Goal: Transaction & Acquisition: Book appointment/travel/reservation

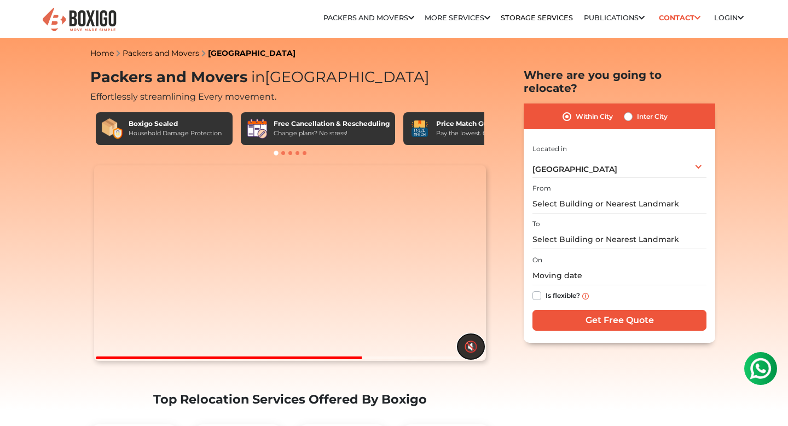
click at [469, 359] on button "🔇" at bounding box center [470, 346] width 27 height 25
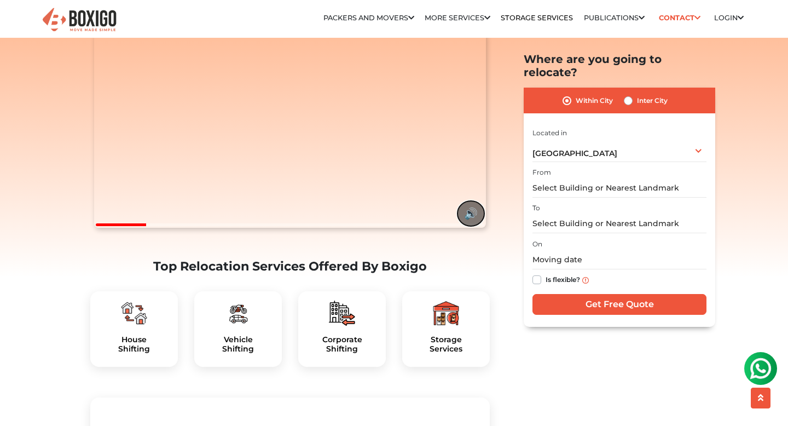
scroll to position [2, 0]
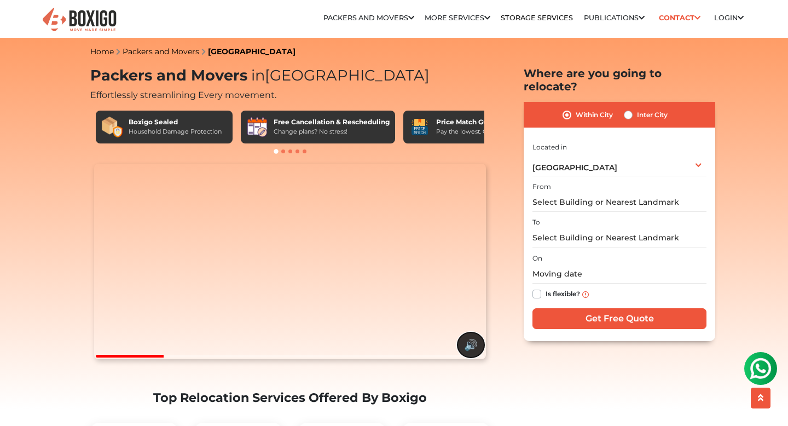
click at [473, 357] on button "🔊" at bounding box center [470, 344] width 27 height 25
click at [390, 261] on video "Your browser does not support the video tag." at bounding box center [289, 262] width 391 height 196
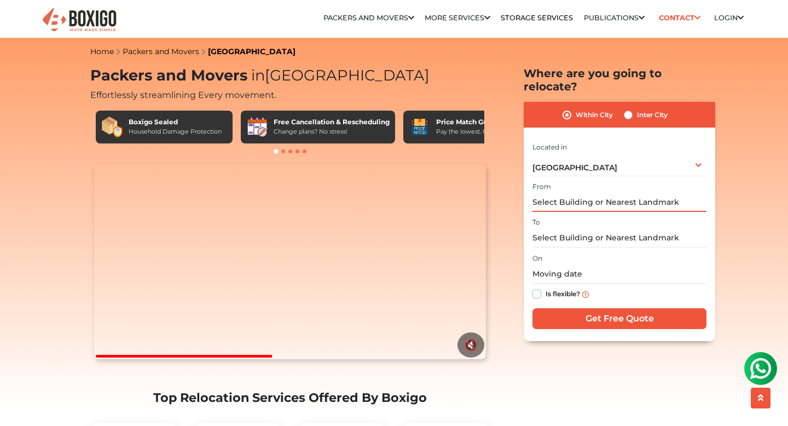
click at [662, 193] on input "text" at bounding box center [619, 202] width 174 height 19
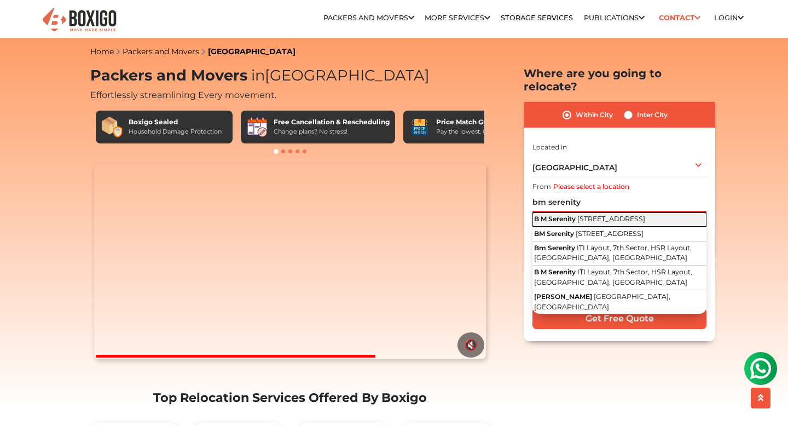
click at [604, 212] on button "B M Serenity [STREET_ADDRESS]" at bounding box center [619, 219] width 174 height 14
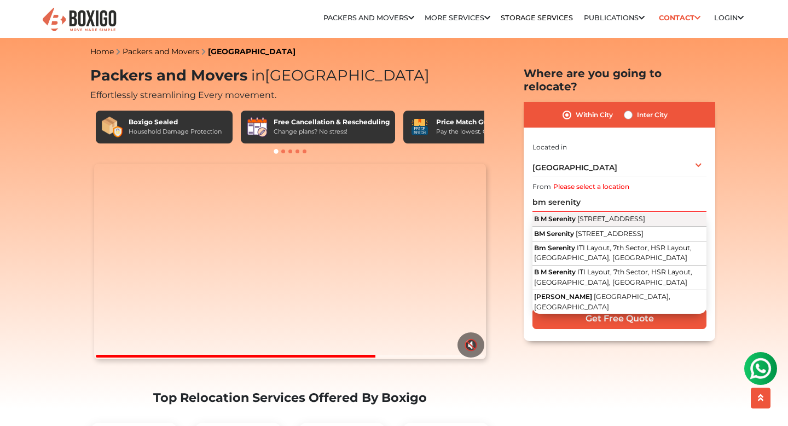
type input "B M Serenity, [STREET_ADDRESS]"
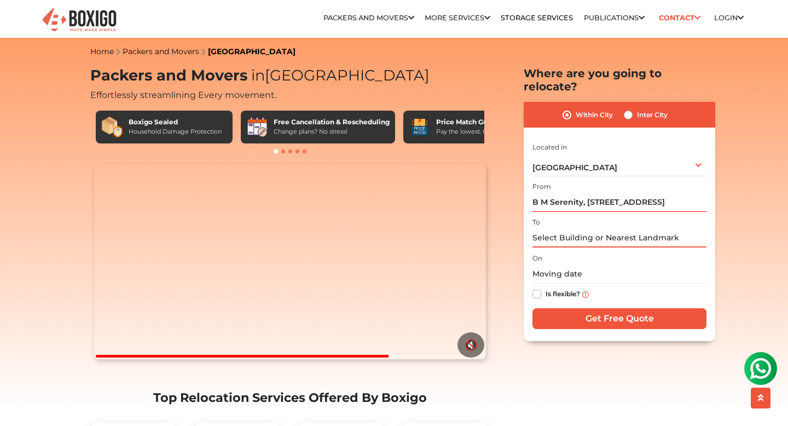
click at [595, 228] on input "text" at bounding box center [619, 237] width 174 height 19
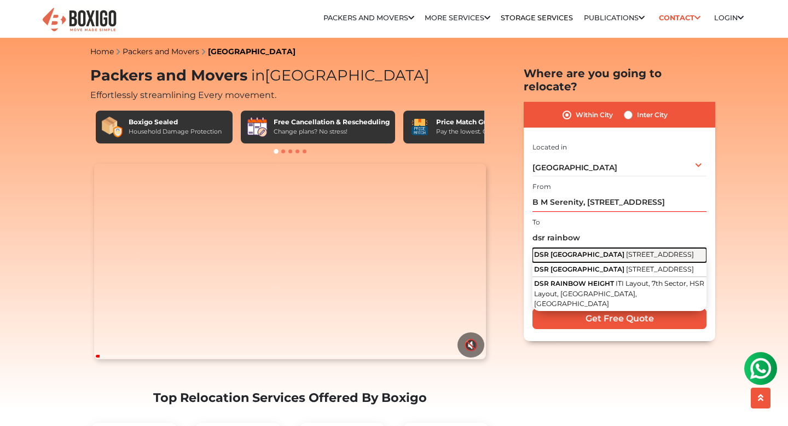
click at [642, 250] on span "[STREET_ADDRESS]" at bounding box center [660, 254] width 68 height 8
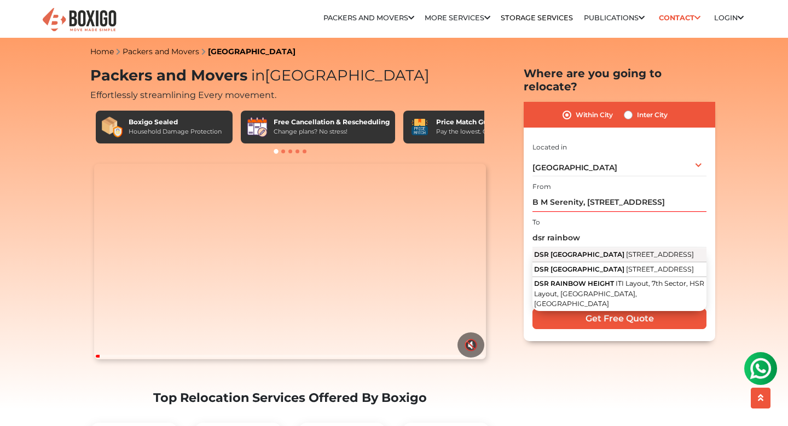
type input "[GEOGRAPHIC_DATA], [STREET_ADDRESS]"
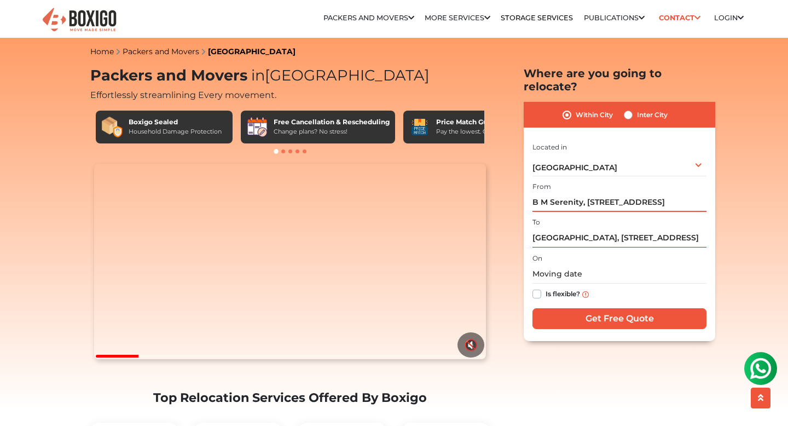
click at [681, 193] on input "B M Serenity, [STREET_ADDRESS]" at bounding box center [619, 202] width 174 height 19
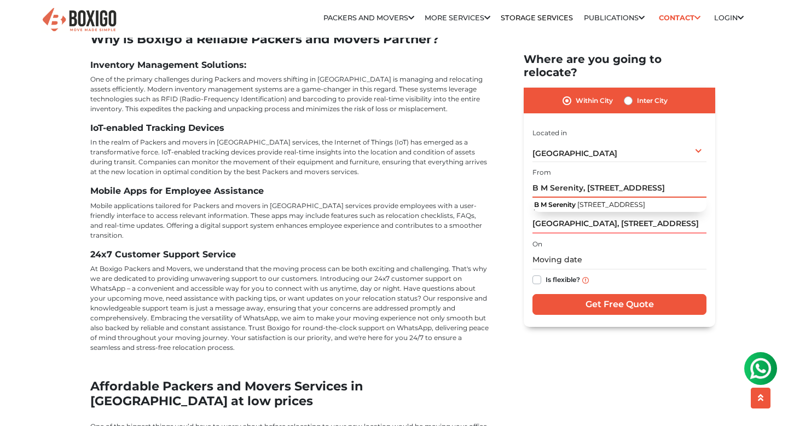
scroll to position [3904, 0]
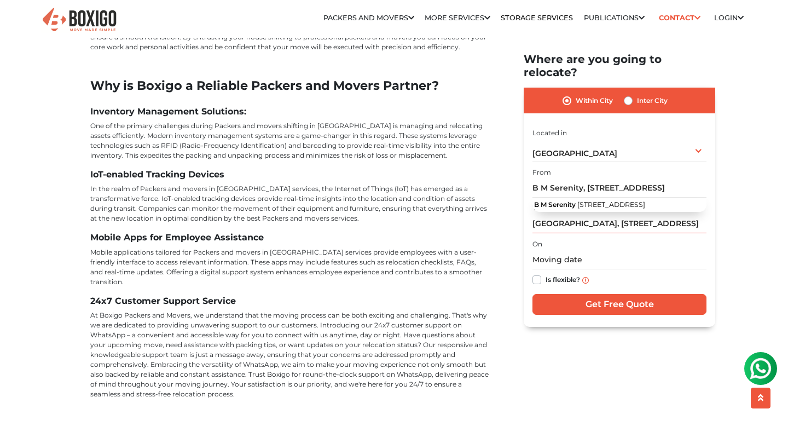
click at [692, 178] on input "B M Serenity, [STREET_ADDRESS]" at bounding box center [619, 187] width 174 height 19
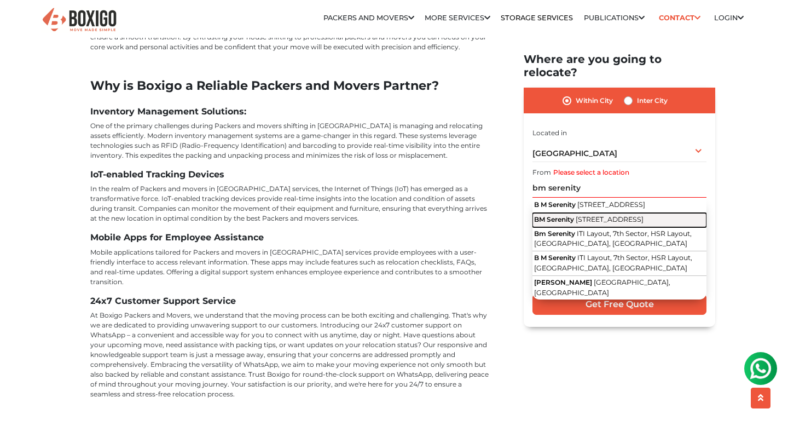
click at [643, 219] on span "[STREET_ADDRESS]" at bounding box center [610, 219] width 68 height 8
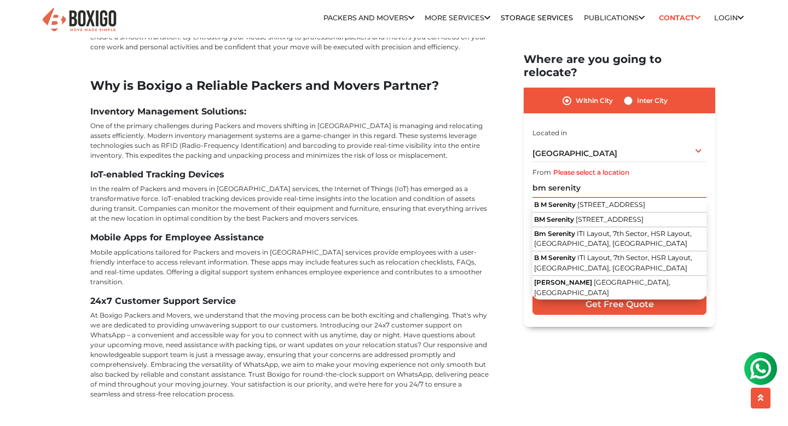
type input "BM Serenity, [STREET_ADDRESS]"
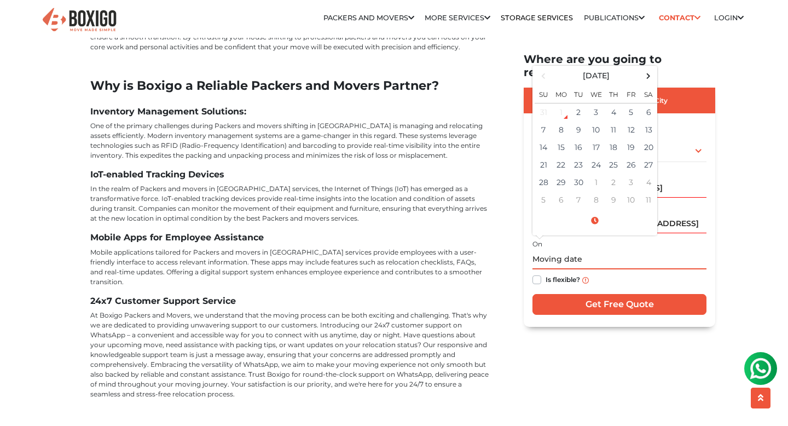
click at [579, 250] on input "text" at bounding box center [619, 259] width 174 height 19
click at [645, 103] on td "6" at bounding box center [649, 112] width 18 height 18
click at [583, 250] on input "[DATE] 12:00 AM" at bounding box center [619, 259] width 174 height 19
click at [590, 250] on input "[DATE] 3:00 AM" at bounding box center [619, 259] width 174 height 19
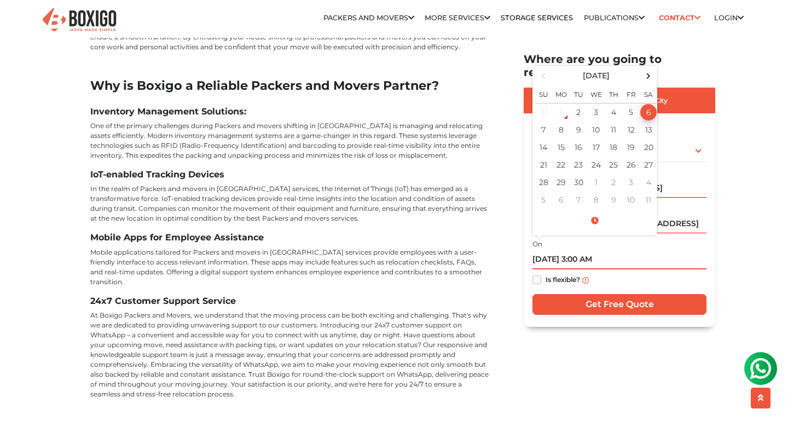
click at [603, 250] on input "[DATE] 3:00 AM" at bounding box center [619, 259] width 174 height 19
type input "[DATE] 3:00 PM"
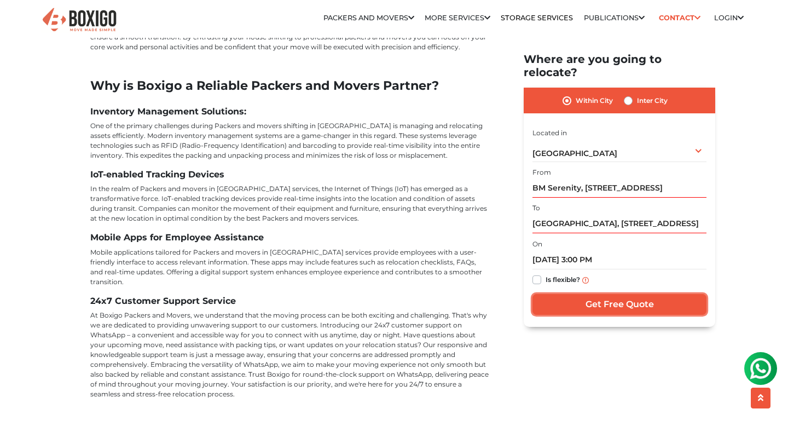
click at [628, 294] on input "Get Free Quote" at bounding box center [619, 304] width 174 height 21
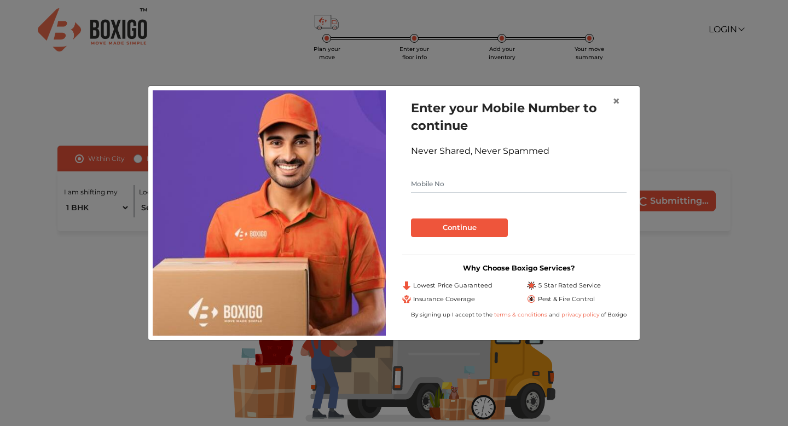
click at [511, 186] on input "text" at bounding box center [519, 184] width 216 height 18
type input "8148224348"
click at [492, 230] on button "Continue" at bounding box center [459, 227] width 97 height 19
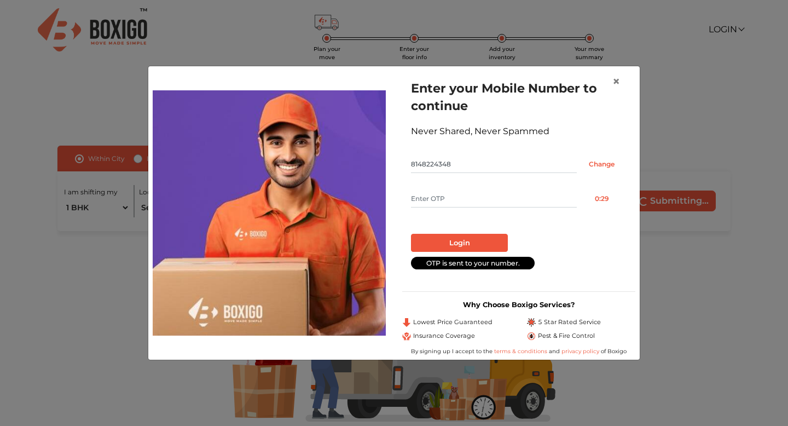
click at [514, 201] on input "text" at bounding box center [494, 199] width 166 height 18
type input "5486"
click at [493, 242] on button "Login" at bounding box center [459, 243] width 97 height 19
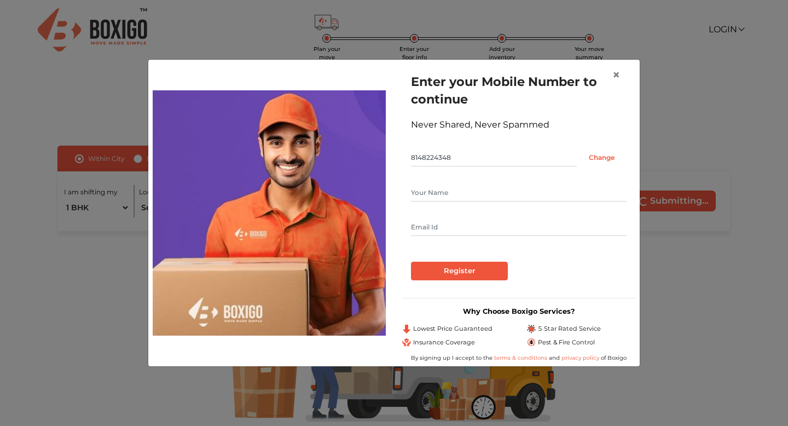
click at [508, 187] on input "text" at bounding box center [519, 193] width 216 height 18
type input "Manpreet Singh"
type input "manpreetsngh294@gmail.com"
click at [479, 266] on input "Register" at bounding box center [459, 271] width 97 height 19
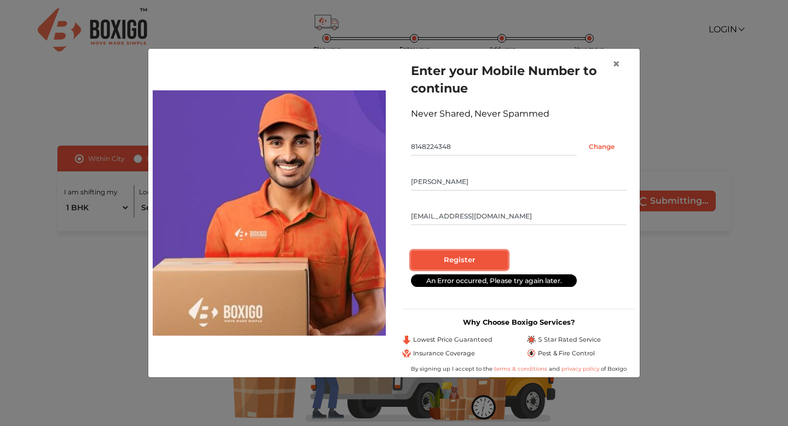
click at [490, 263] on input "Register" at bounding box center [459, 260] width 97 height 19
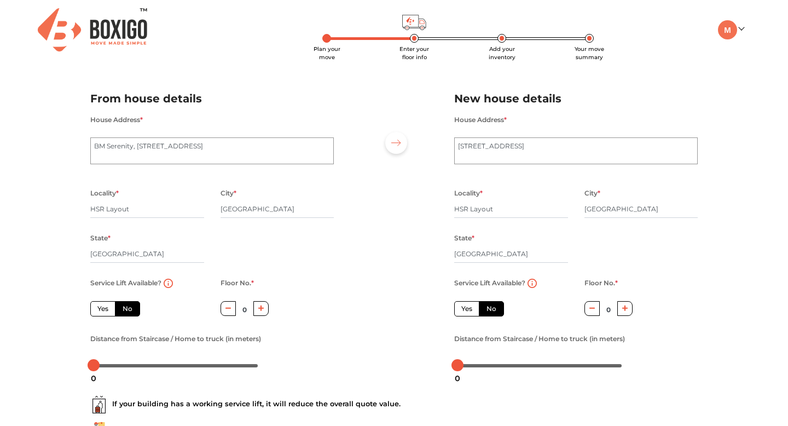
click at [109, 309] on label "Yes" at bounding box center [102, 308] width 25 height 15
click at [105, 309] on input "Yes" at bounding box center [100, 307] width 7 height 7
radio input "true"
click at [127, 306] on label "No" at bounding box center [127, 308] width 25 height 15
click at [127, 306] on input "No" at bounding box center [126, 307] width 7 height 7
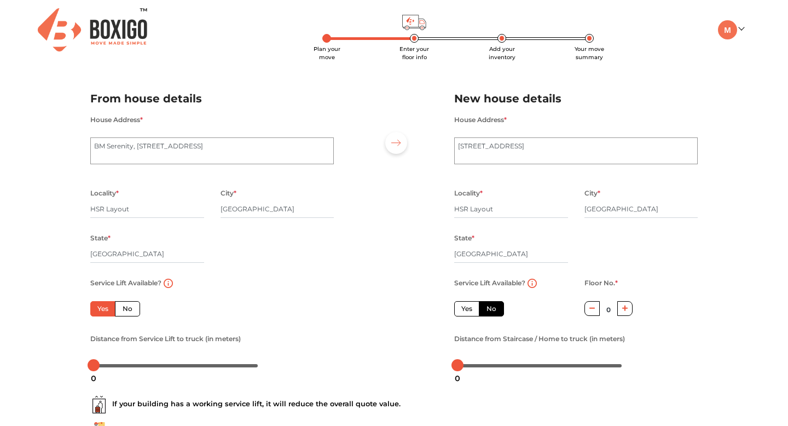
radio input "true"
click at [106, 308] on label "Yes" at bounding box center [102, 308] width 25 height 15
click at [105, 308] on input "Yes" at bounding box center [100, 307] width 7 height 7
radio input "true"
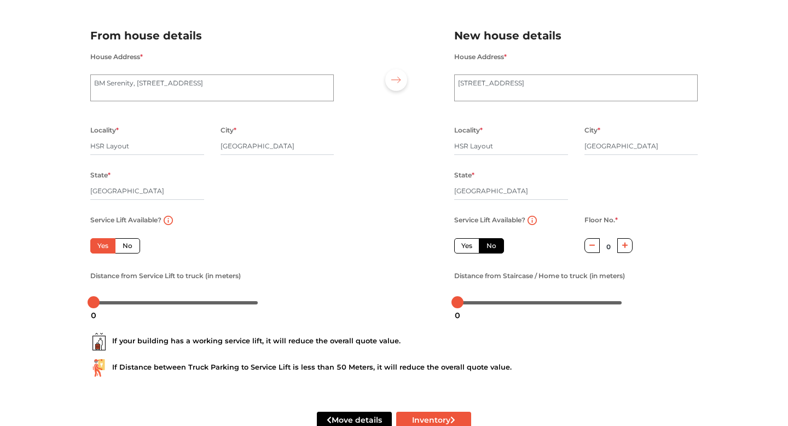
scroll to position [63, 0]
drag, startPoint x: 93, startPoint y: 304, endPoint x: 286, endPoint y: 300, distance: 193.2
click at [286, 300] on div at bounding box center [211, 302] width 243 height 18
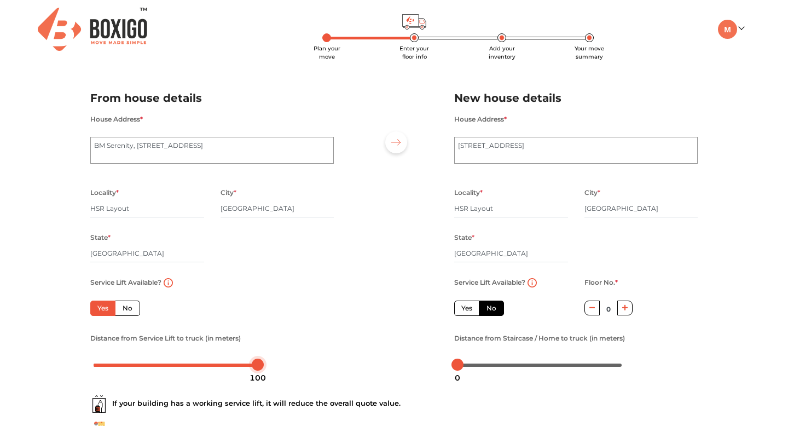
scroll to position [0, 0]
click at [465, 307] on label "Yes" at bounding box center [466, 308] width 25 height 15
click at [465, 307] on input "Yes" at bounding box center [464, 307] width 7 height 7
radio input "false"
drag, startPoint x: 459, startPoint y: 370, endPoint x: 474, endPoint y: 371, distance: 15.3
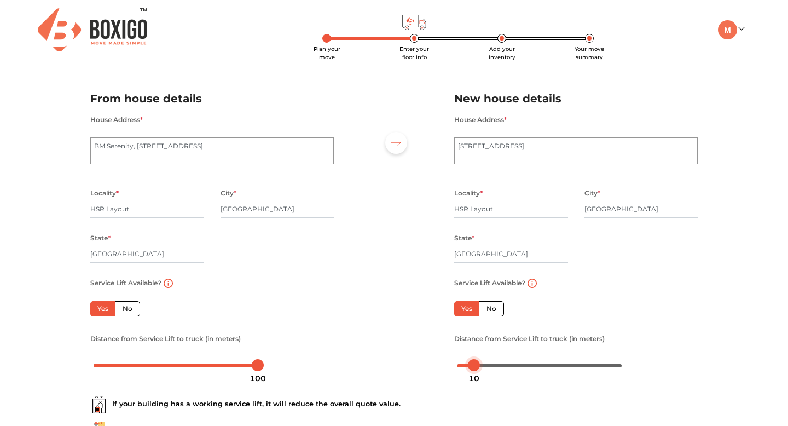
click at [474, 371] on div "10" at bounding box center [474, 378] width 20 height 19
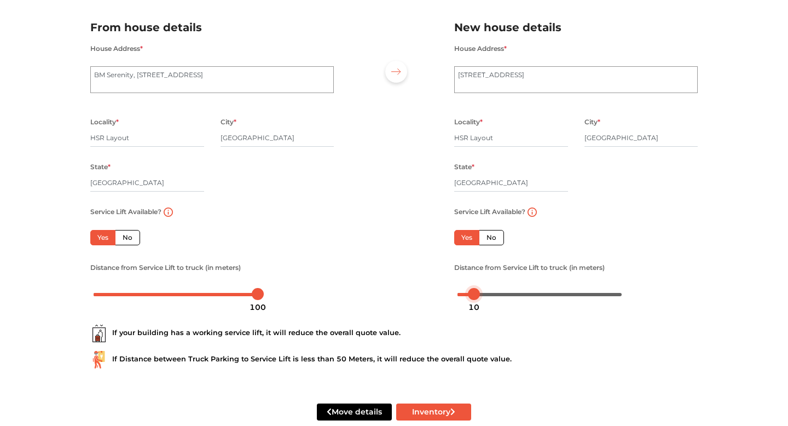
scroll to position [94, 0]
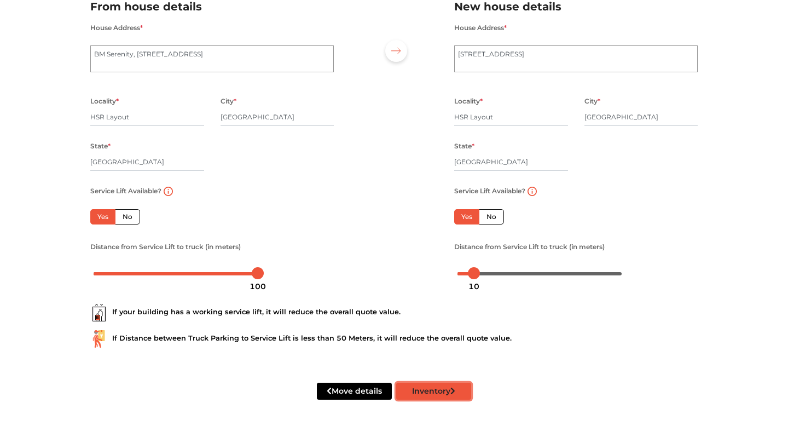
click at [423, 393] on button "Inventory" at bounding box center [433, 390] width 75 height 17
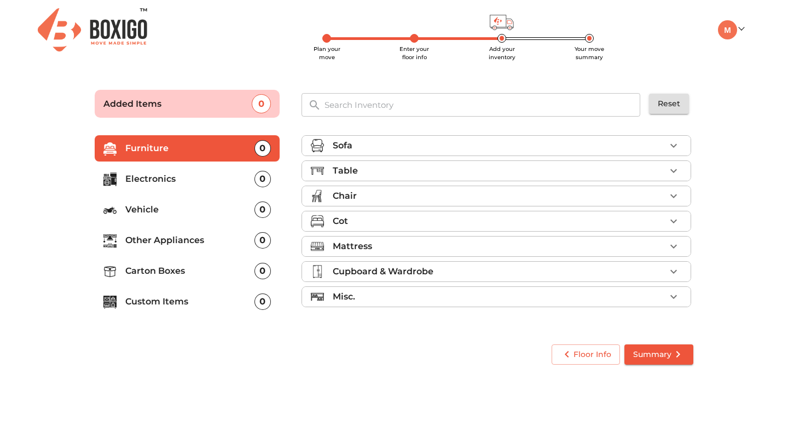
click at [428, 138] on li "Sofa" at bounding box center [496, 146] width 388 height 20
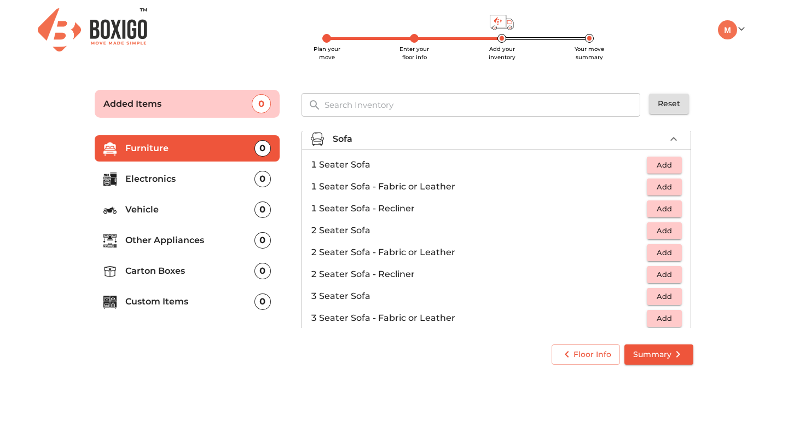
scroll to position [3, 0]
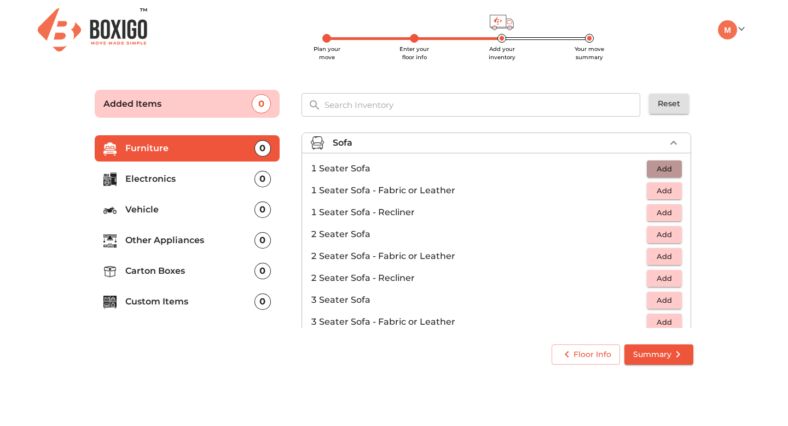
click at [668, 168] on span "Add" at bounding box center [664, 169] width 24 height 13
click at [676, 168] on icon "button" at bounding box center [674, 169] width 8 height 8
click at [677, 297] on button "Add" at bounding box center [664, 300] width 35 height 17
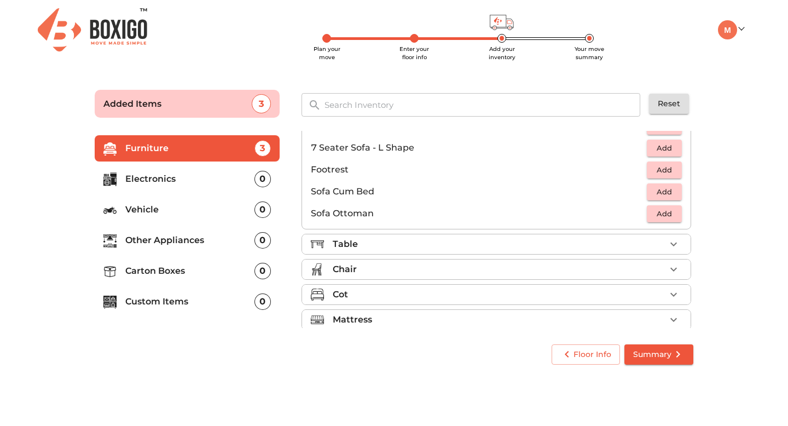
scroll to position [266, 0]
click at [601, 243] on div "Table" at bounding box center [499, 242] width 333 height 13
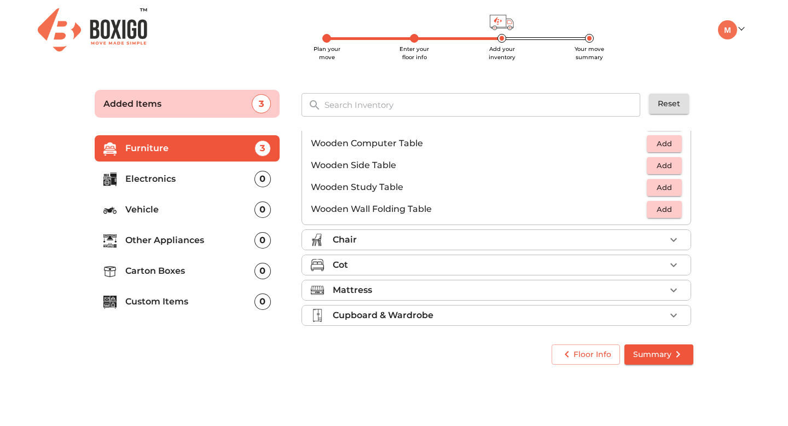
scroll to position [763, 0]
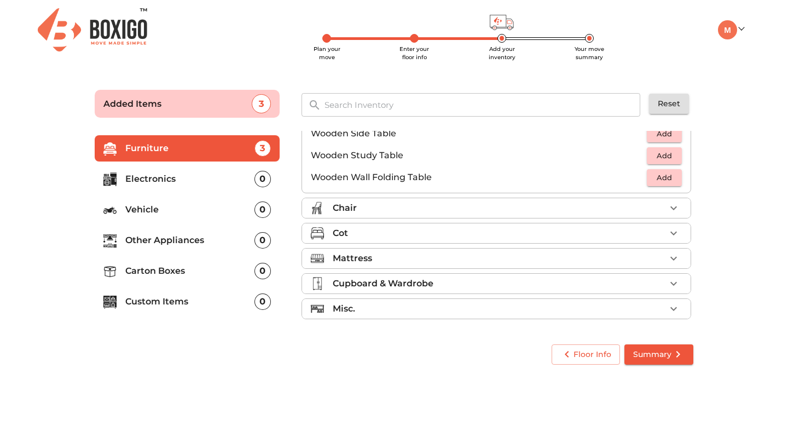
click at [617, 211] on div "Chair" at bounding box center [499, 207] width 333 height 13
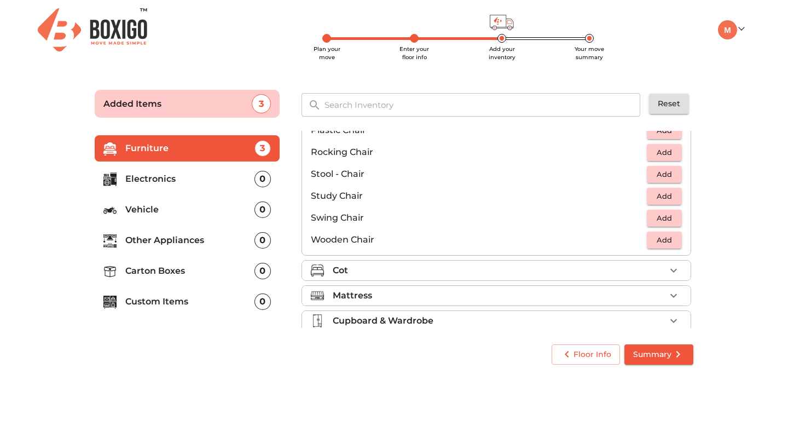
scroll to position [457, 0]
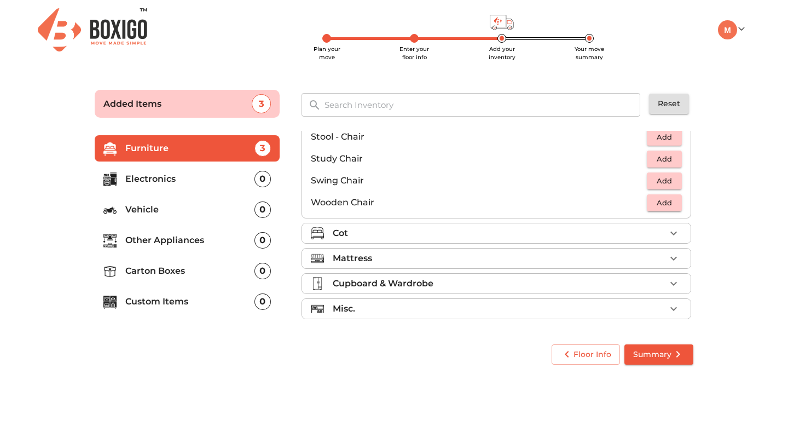
click at [623, 231] on div "Cot" at bounding box center [499, 233] width 333 height 13
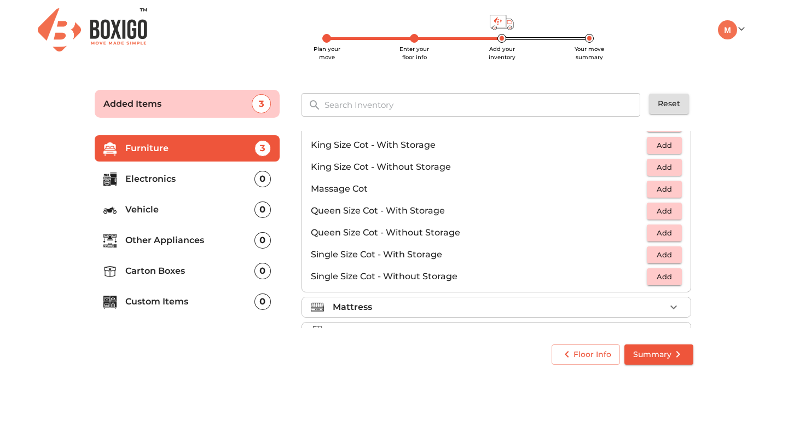
scroll to position [347, 0]
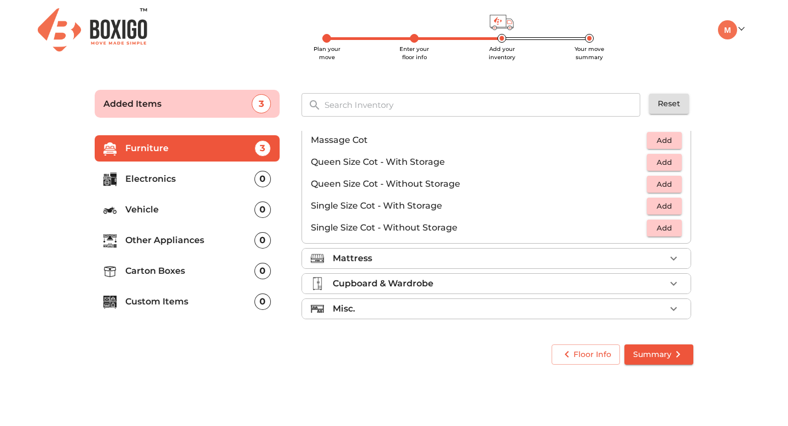
click at [624, 254] on div "Mattress" at bounding box center [499, 258] width 333 height 13
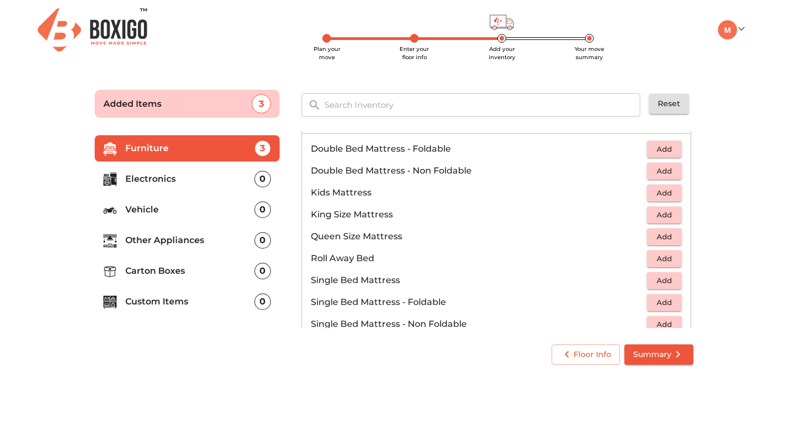
scroll to position [216, 0]
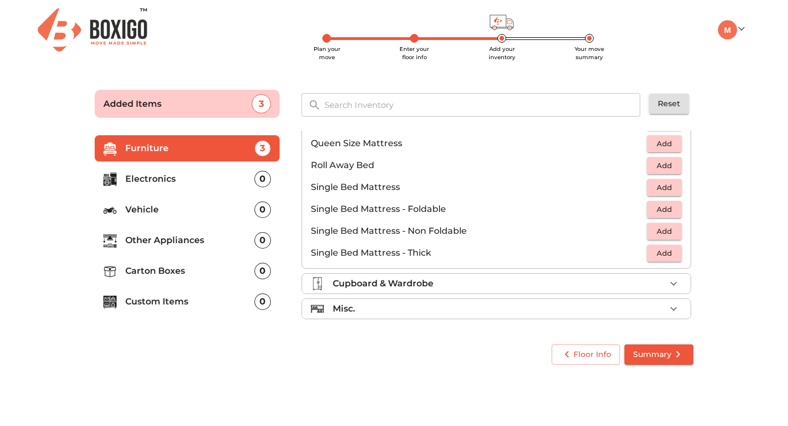
click at [622, 282] on div "Cupboard & Wardrobe" at bounding box center [499, 283] width 333 height 13
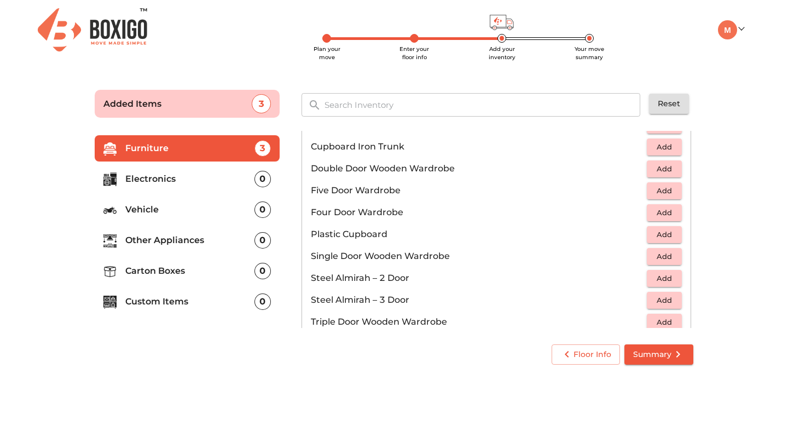
scroll to position [369, 0]
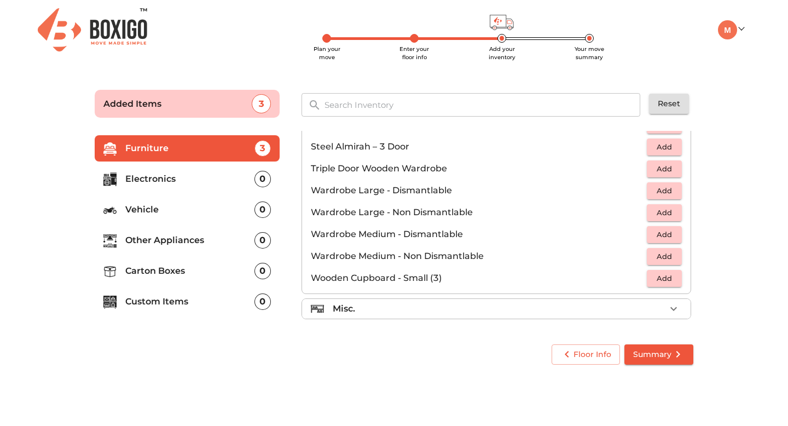
click at [610, 306] on div "Misc." at bounding box center [499, 308] width 333 height 13
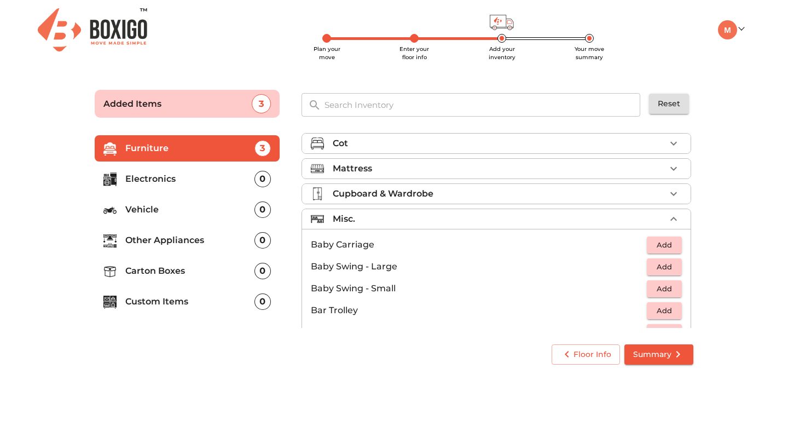
scroll to position [74, 0]
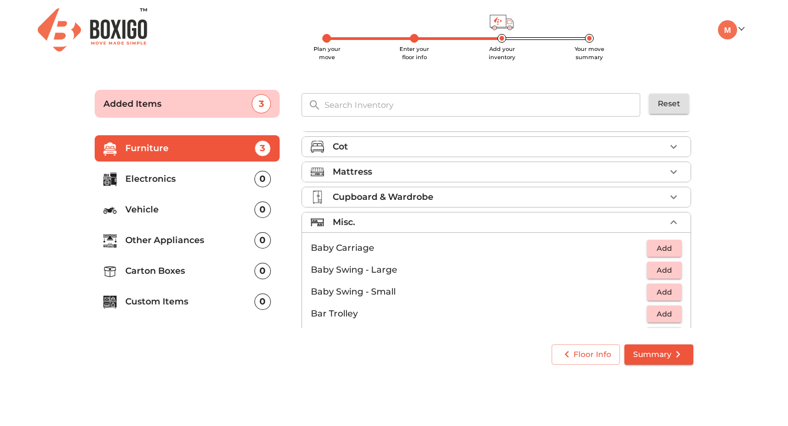
click at [669, 142] on icon "button" at bounding box center [673, 146] width 13 height 13
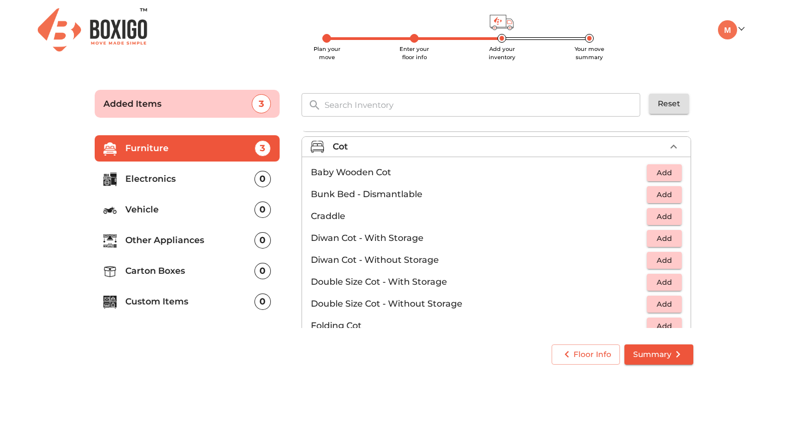
scroll to position [0, 0]
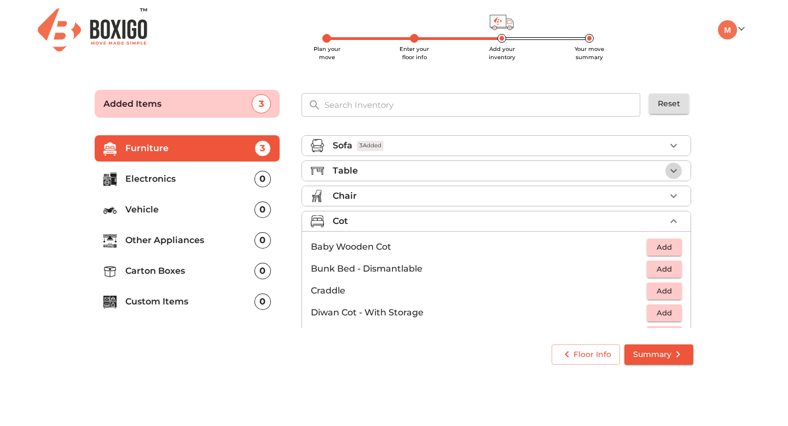
click at [676, 169] on icon "button" at bounding box center [673, 171] width 7 height 4
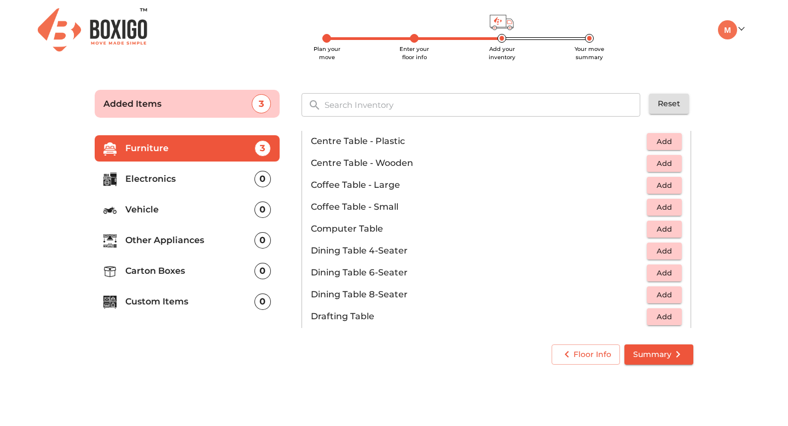
scroll to position [123, 0]
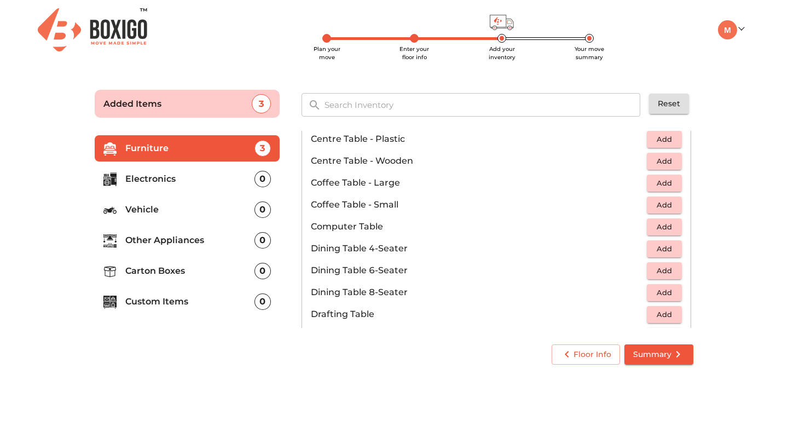
click at [665, 164] on span "Add" at bounding box center [664, 161] width 24 height 13
click at [635, 161] on icon "button" at bounding box center [640, 160] width 13 height 13
click at [662, 181] on span "Add" at bounding box center [664, 183] width 24 height 13
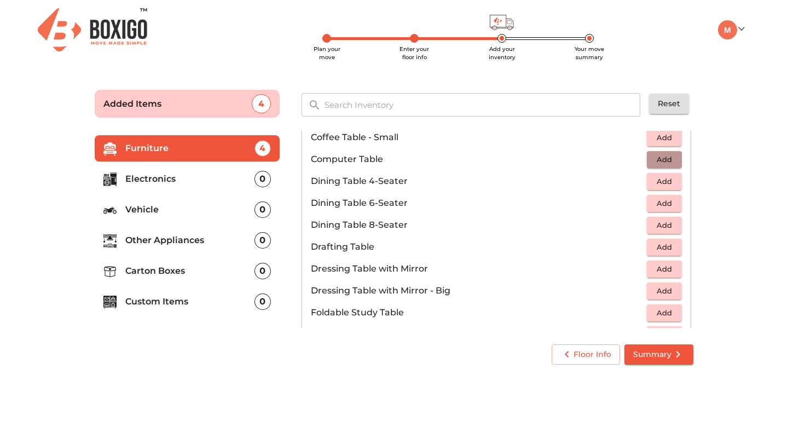
click at [663, 160] on span "Add" at bounding box center [664, 159] width 24 height 13
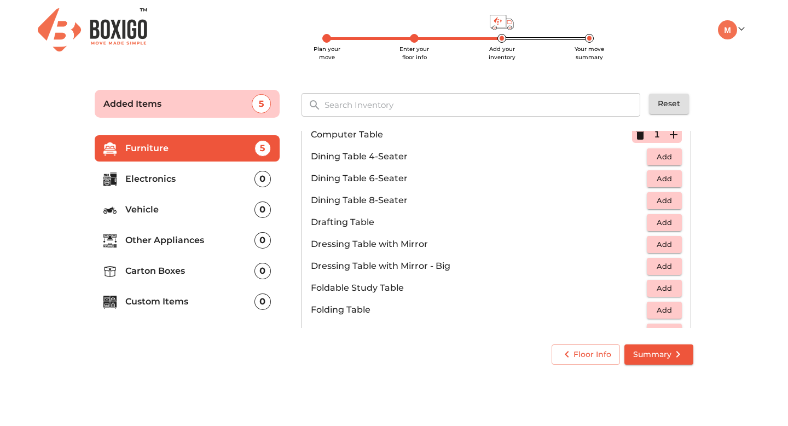
scroll to position [219, 0]
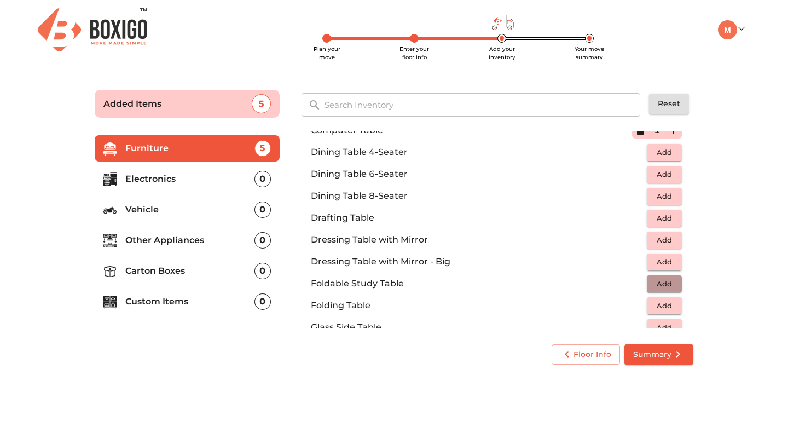
click at [676, 283] on button "Add" at bounding box center [664, 283] width 35 height 17
click at [676, 282] on icon "button" at bounding box center [673, 283] width 13 height 13
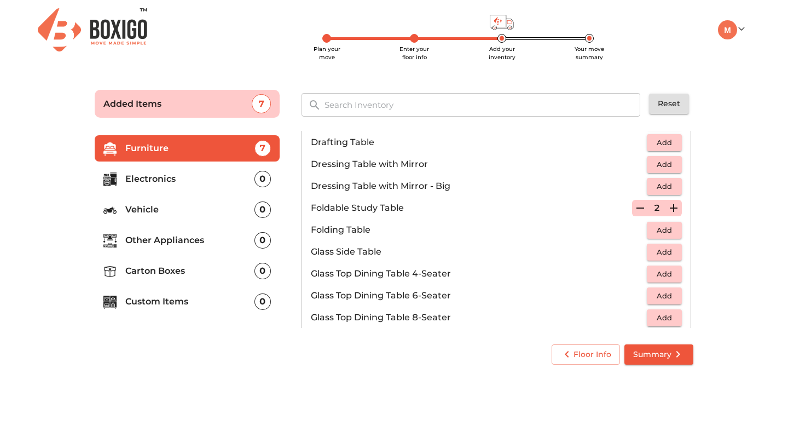
scroll to position [301, 0]
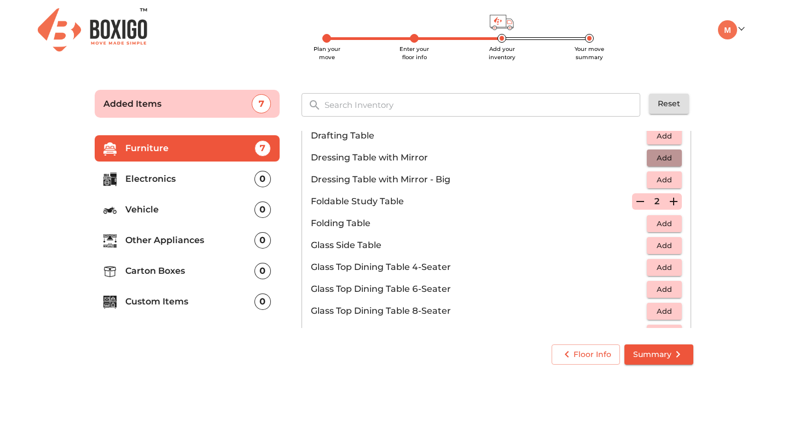
click at [672, 159] on span "Add" at bounding box center [664, 158] width 24 height 13
click at [641, 161] on icon "button" at bounding box center [640, 158] width 8 height 10
click at [670, 160] on span "Add" at bounding box center [664, 158] width 24 height 13
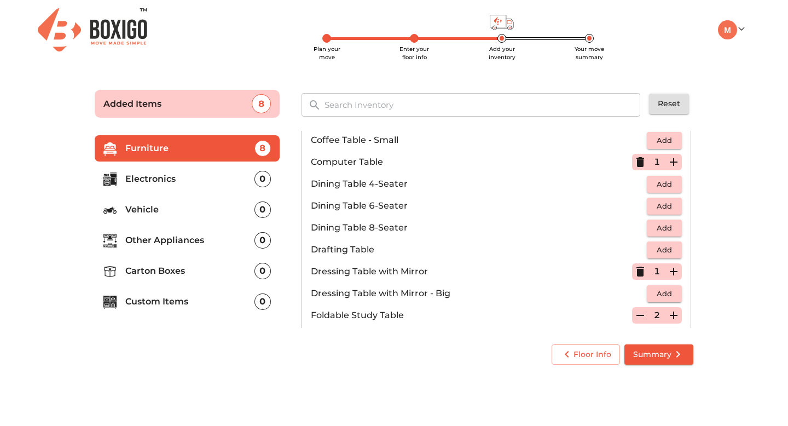
scroll to position [188, 0]
click at [642, 163] on icon "button" at bounding box center [640, 161] width 8 height 10
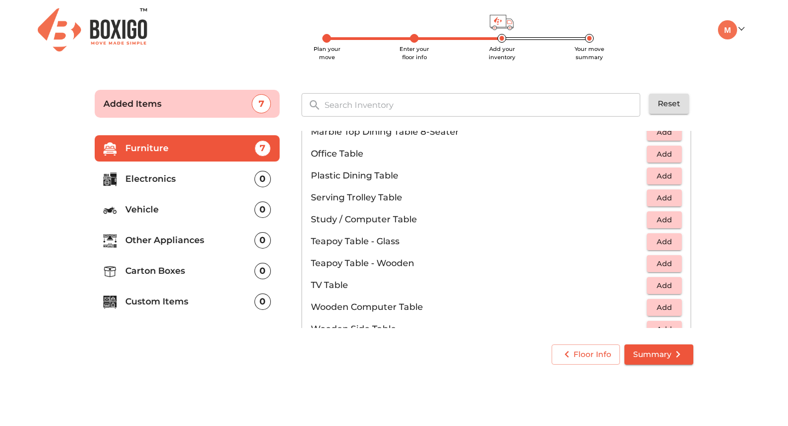
scroll to position [567, 0]
click at [667, 158] on span "Add" at bounding box center [664, 155] width 24 height 13
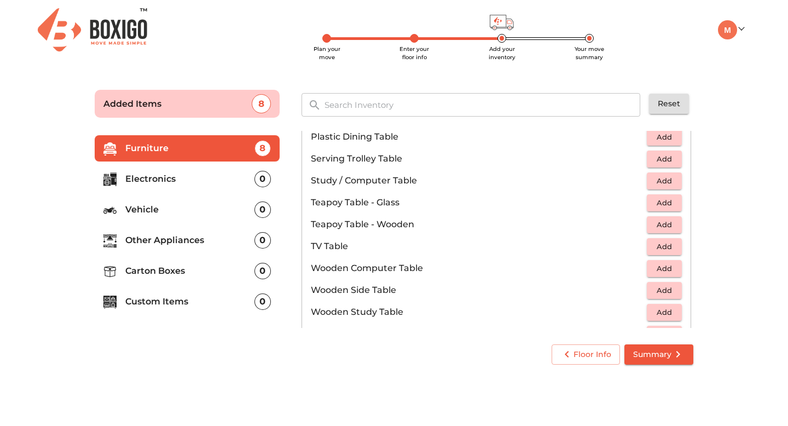
scroll to position [609, 0]
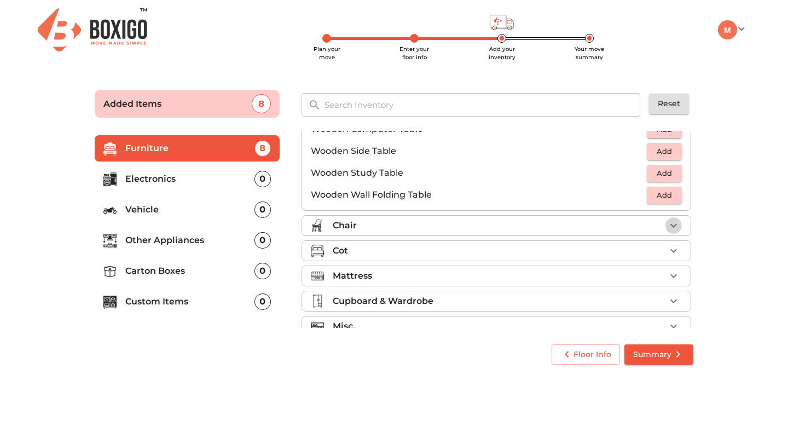
click at [668, 219] on icon "button" at bounding box center [673, 225] width 13 height 13
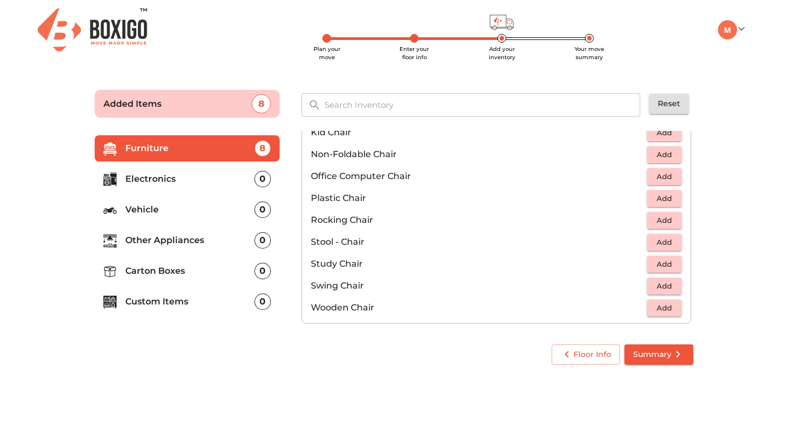
scroll to position [350, 0]
click at [671, 199] on span "Add" at bounding box center [664, 200] width 24 height 13
click at [671, 199] on icon "button" at bounding box center [673, 199] width 13 height 13
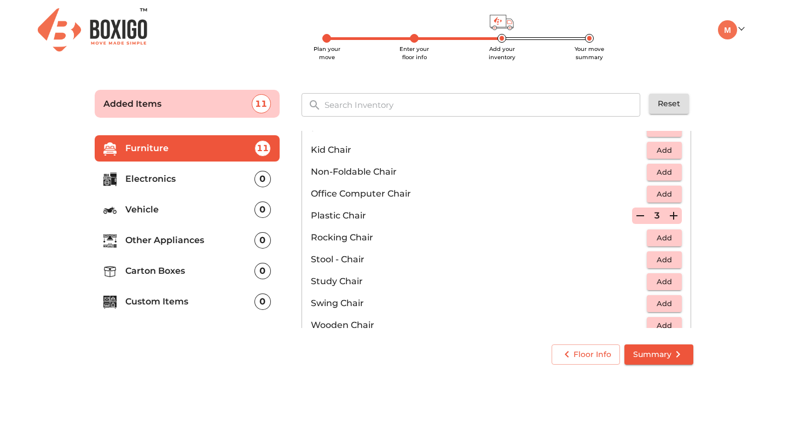
scroll to position [335, 0]
click at [675, 190] on span "Add" at bounding box center [664, 193] width 24 height 13
click at [675, 190] on icon "button" at bounding box center [673, 192] width 13 height 13
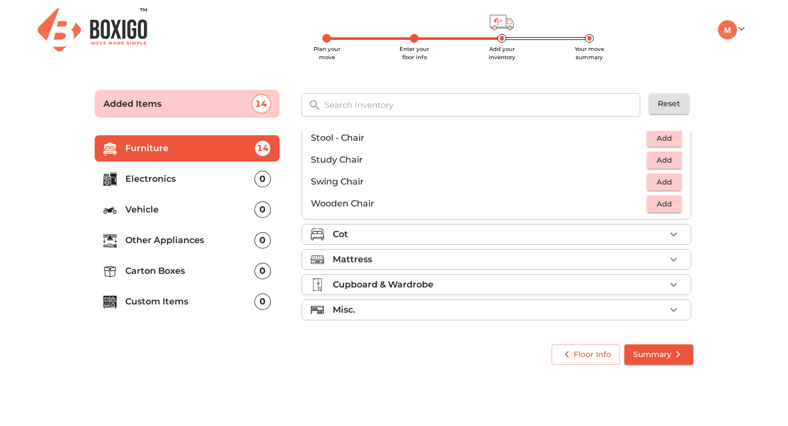
scroll to position [457, 0]
click at [672, 229] on icon "button" at bounding box center [673, 233] width 13 height 13
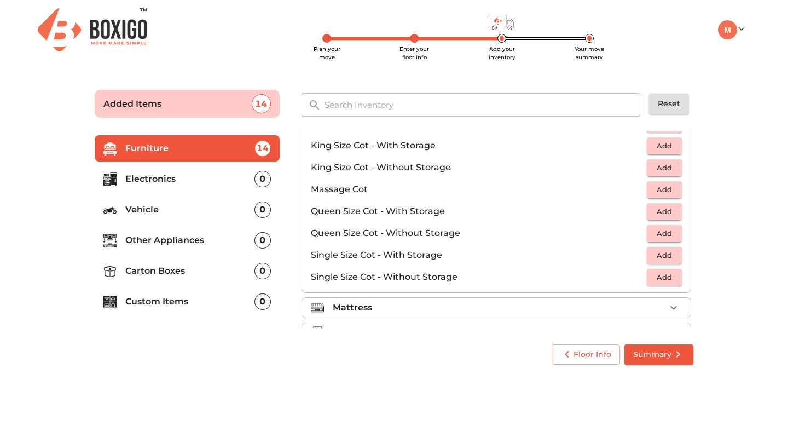
scroll to position [299, 0]
click at [671, 164] on span "Add" at bounding box center [664, 166] width 24 height 13
click at [671, 164] on icon "button" at bounding box center [673, 166] width 13 height 13
click at [670, 208] on span "Add" at bounding box center [664, 210] width 24 height 13
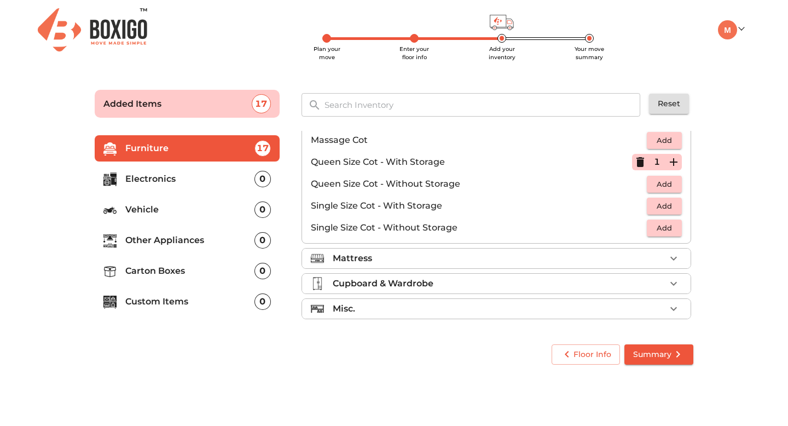
click at [628, 263] on div "Mattress" at bounding box center [499, 258] width 333 height 13
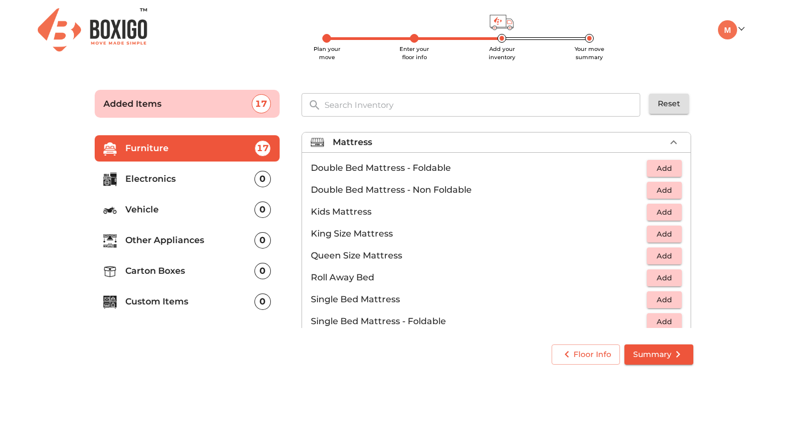
scroll to position [103, 0]
click at [669, 238] on span "Add" at bounding box center [664, 235] width 24 height 13
click at [676, 235] on icon "button" at bounding box center [673, 234] width 13 height 13
click at [674, 252] on span "Add" at bounding box center [664, 257] width 24 height 13
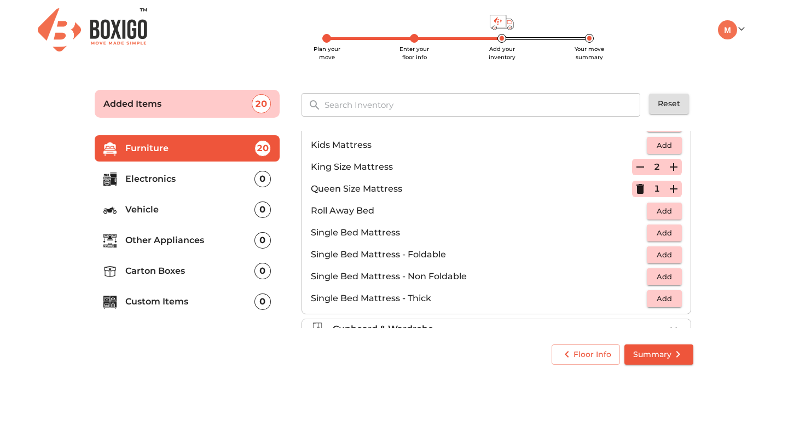
scroll to position [216, 0]
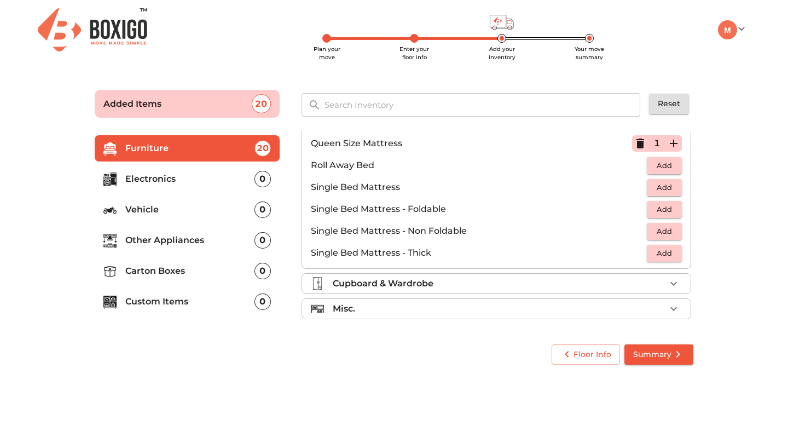
click at [602, 281] on div "Cupboard & Wardrobe" at bounding box center [499, 283] width 333 height 13
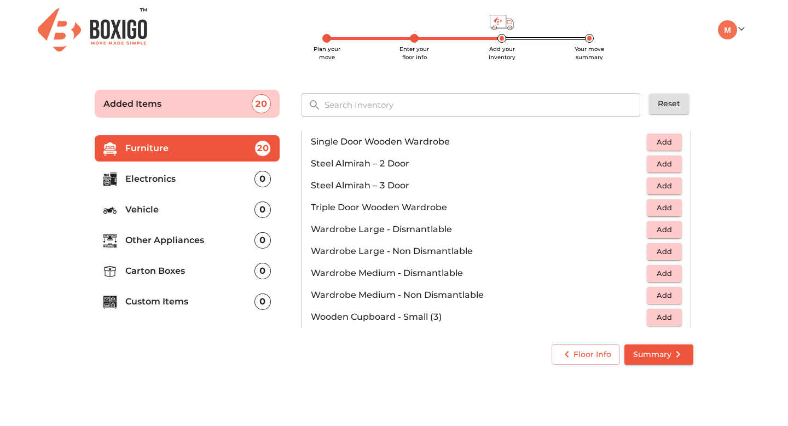
scroll to position [369, 0]
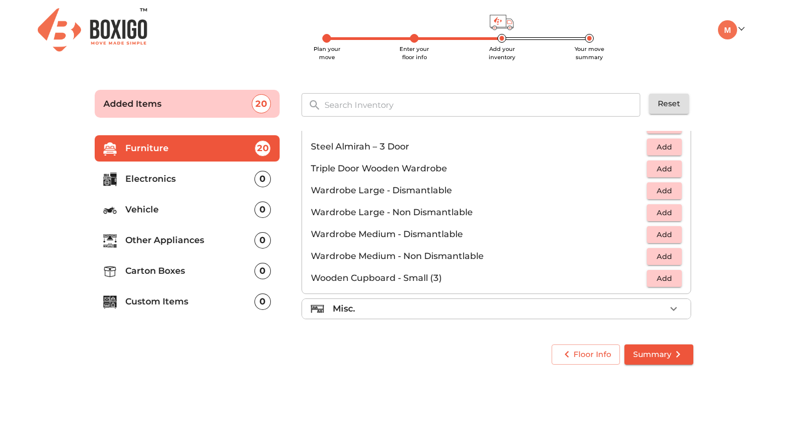
click at [588, 306] on div "Misc." at bounding box center [499, 308] width 333 height 13
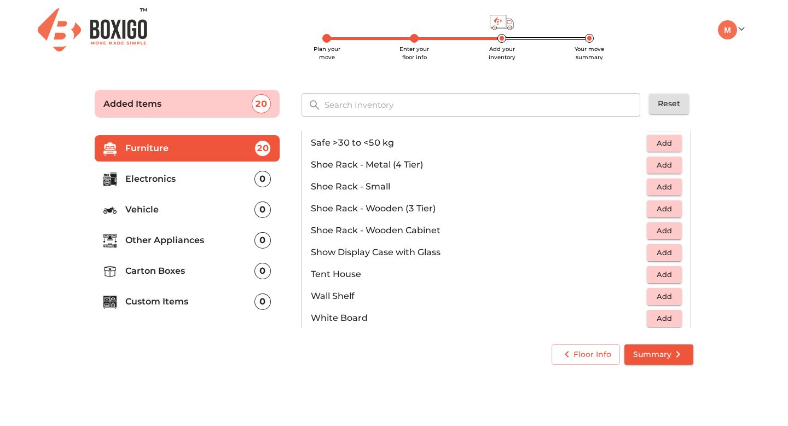
scroll to position [588, 0]
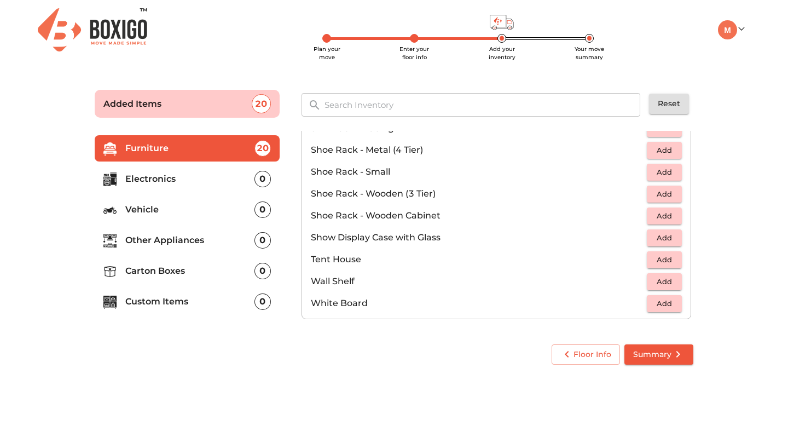
click at [670, 216] on span "Add" at bounding box center [664, 216] width 24 height 13
click at [653, 357] on span "Summary" at bounding box center [658, 354] width 51 height 14
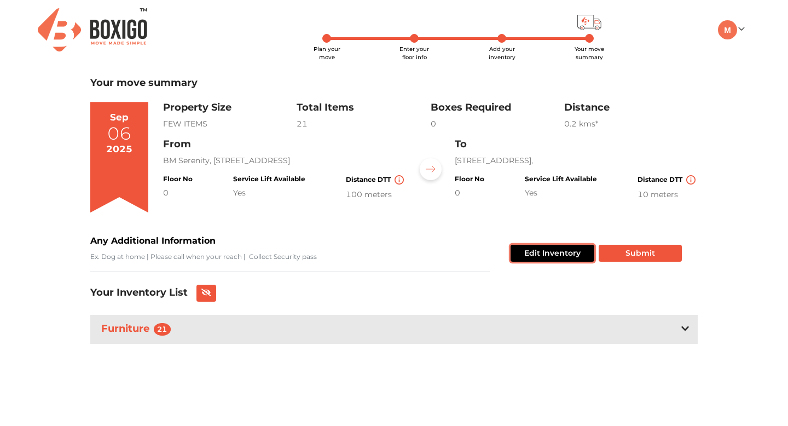
click at [552, 259] on button "Edit Inventory" at bounding box center [553, 253] width 84 height 17
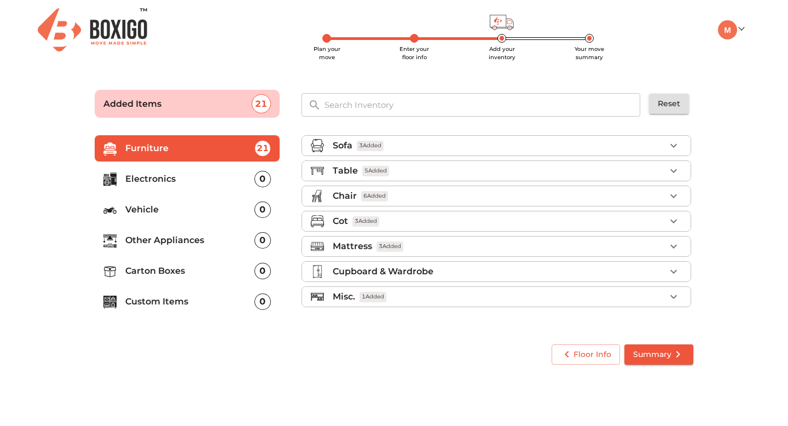
click at [227, 181] on p "Electronics" at bounding box center [189, 178] width 129 height 13
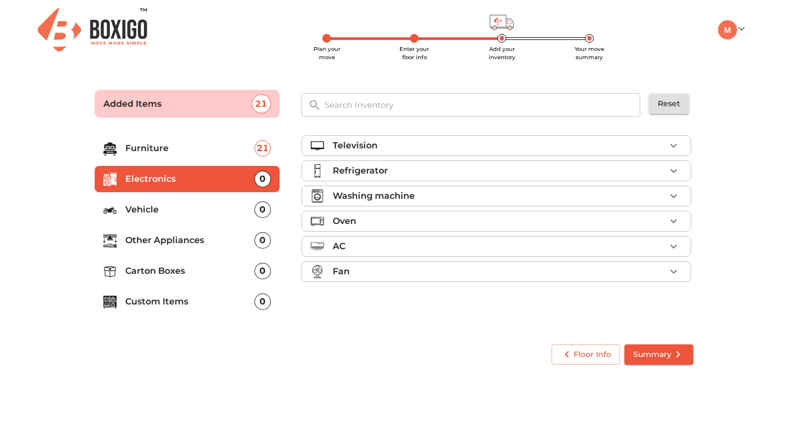
click at [561, 148] on div "Television" at bounding box center [499, 145] width 333 height 13
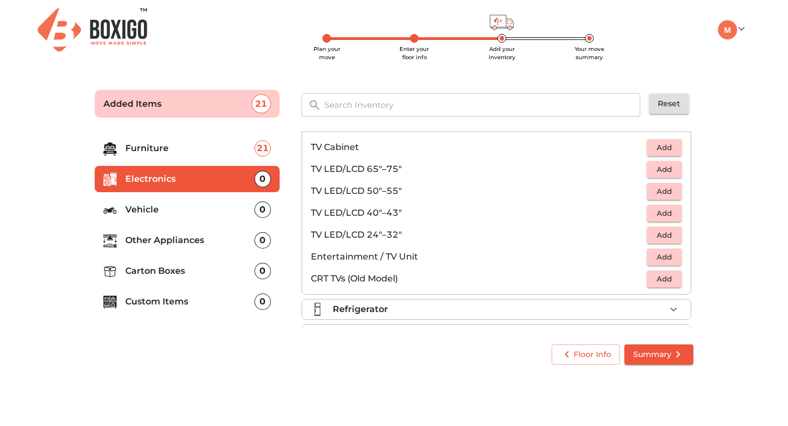
scroll to position [27, 0]
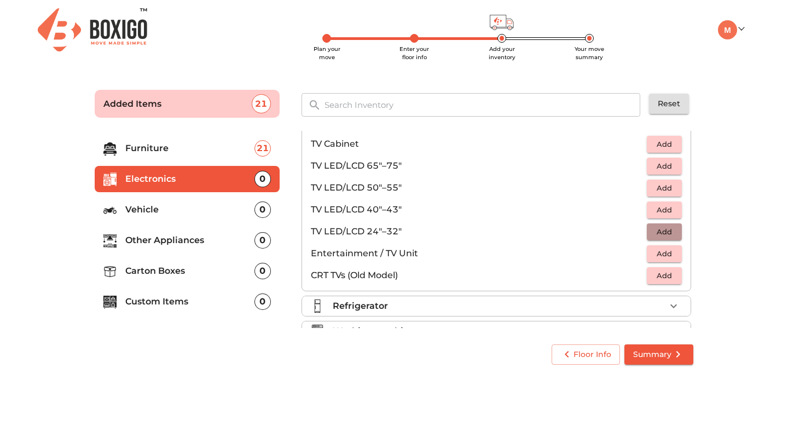
click at [675, 231] on span "Add" at bounding box center [664, 231] width 24 height 13
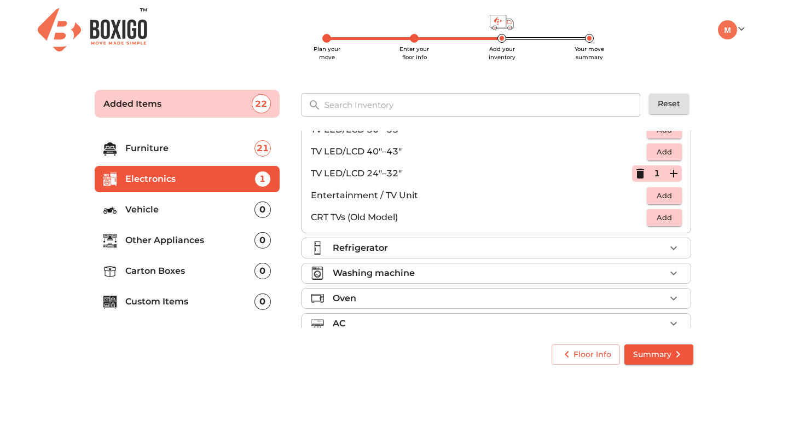
scroll to position [101, 0]
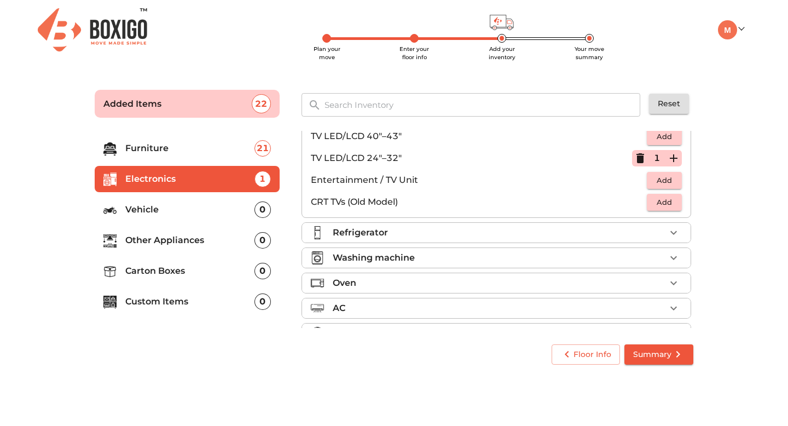
click at [602, 237] on div "Refrigerator" at bounding box center [499, 232] width 333 height 13
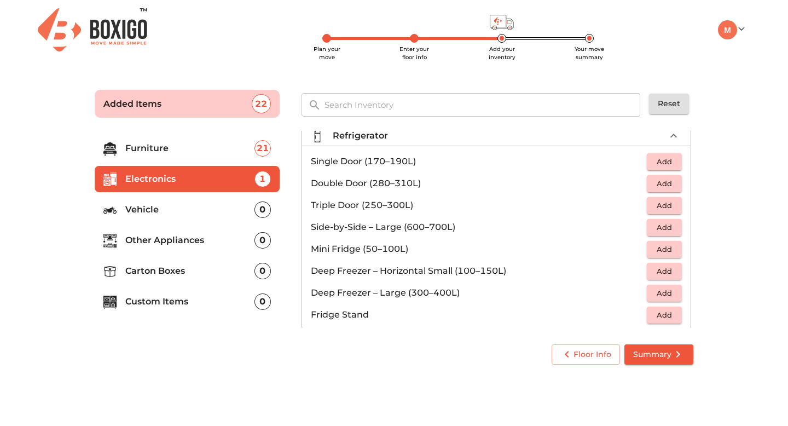
scroll to position [32, 0]
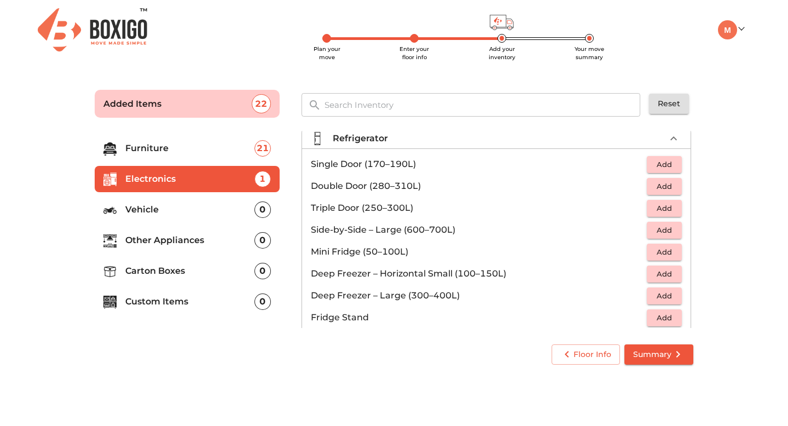
click at [660, 187] on span "Add" at bounding box center [664, 186] width 24 height 13
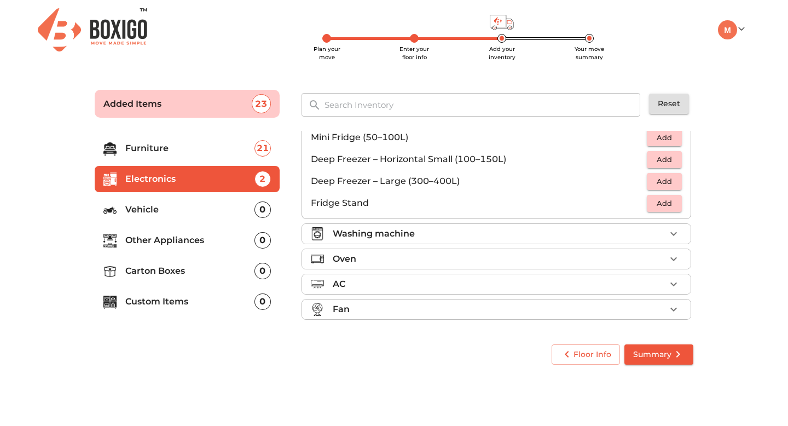
click at [564, 235] on div "Washing machine" at bounding box center [499, 233] width 333 height 13
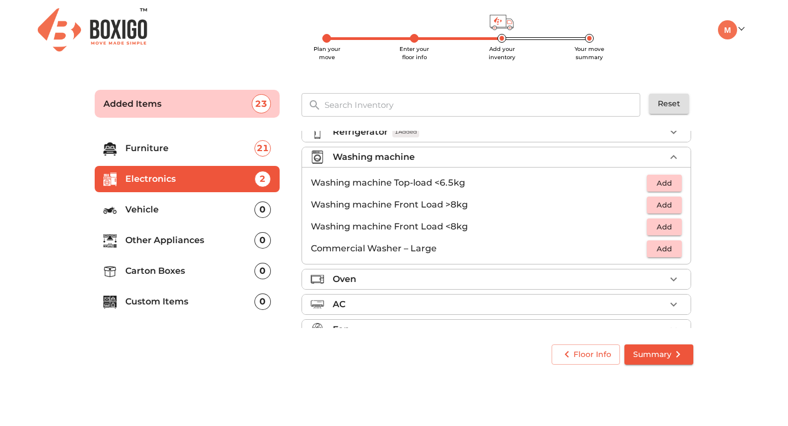
scroll to position [36, 0]
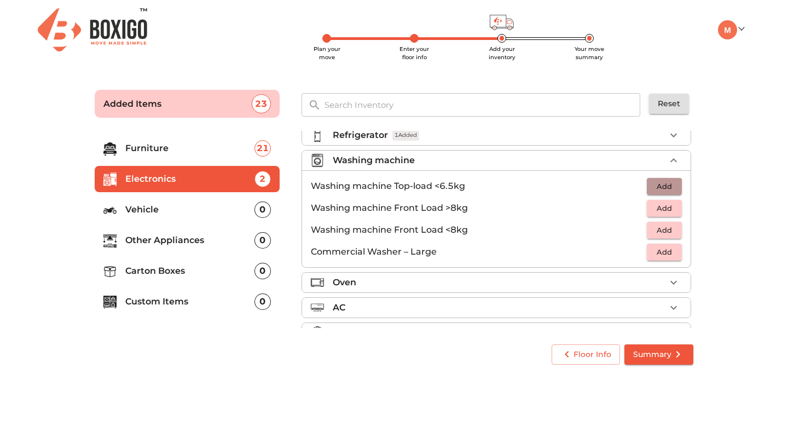
click at [662, 185] on span "Add" at bounding box center [664, 186] width 24 height 13
click at [528, 291] on li "Oven" at bounding box center [496, 282] width 388 height 20
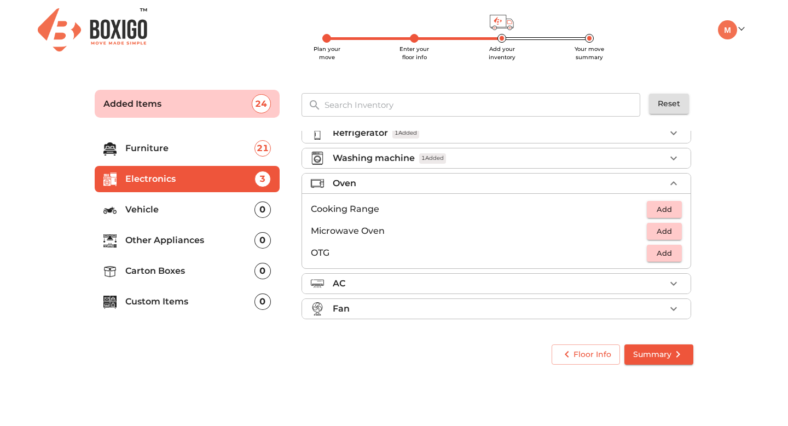
click at [528, 291] on li "AC" at bounding box center [496, 284] width 388 height 20
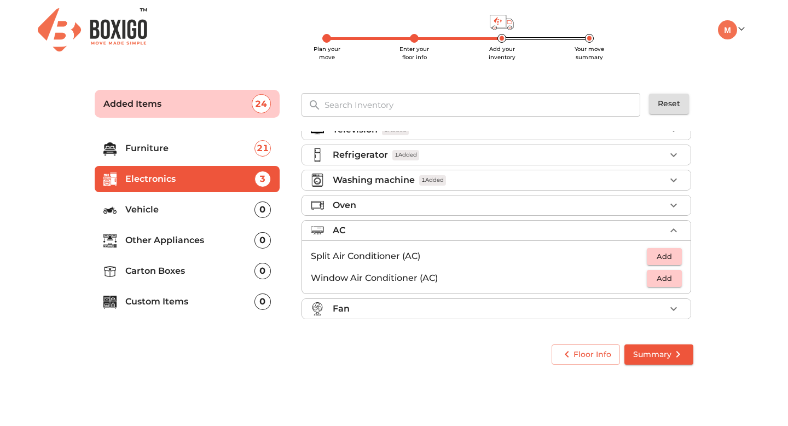
scroll to position [16, 0]
click at [511, 314] on div "Fan" at bounding box center [499, 308] width 333 height 13
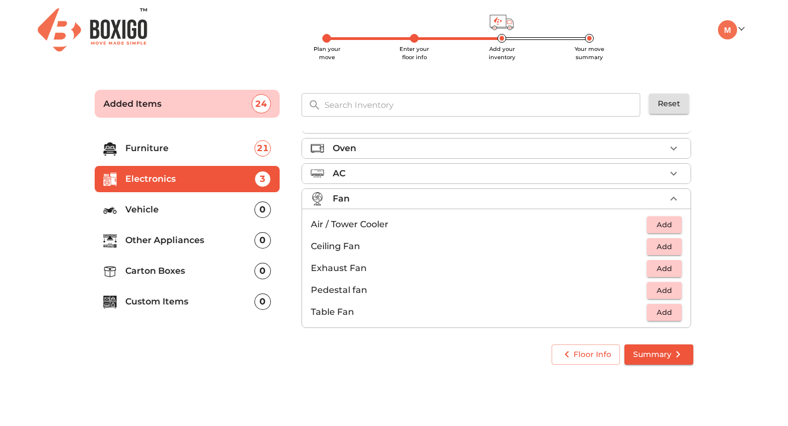
scroll to position [82, 0]
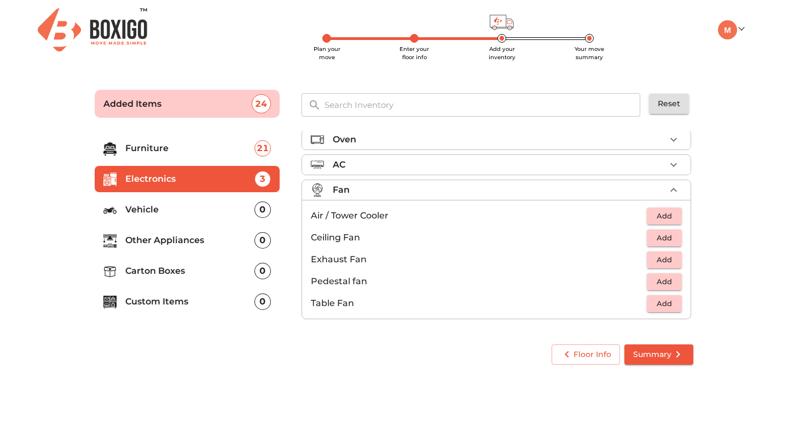
click at [211, 221] on li "Vehicle 0" at bounding box center [187, 209] width 185 height 26
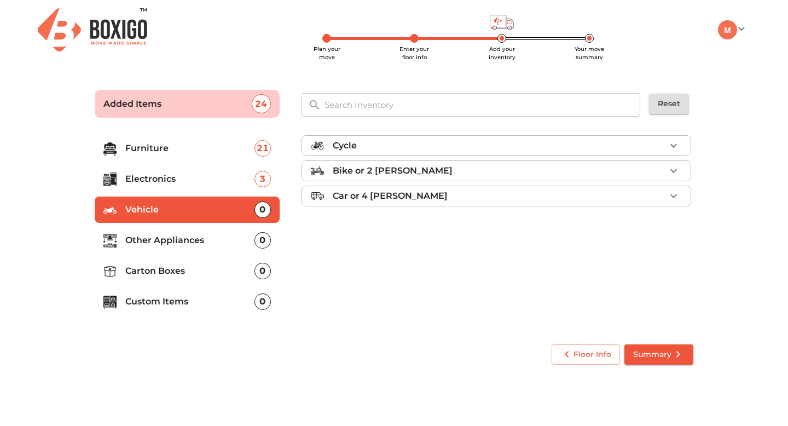
scroll to position [0, 0]
click at [206, 237] on p "Other Appliances" at bounding box center [189, 240] width 129 height 13
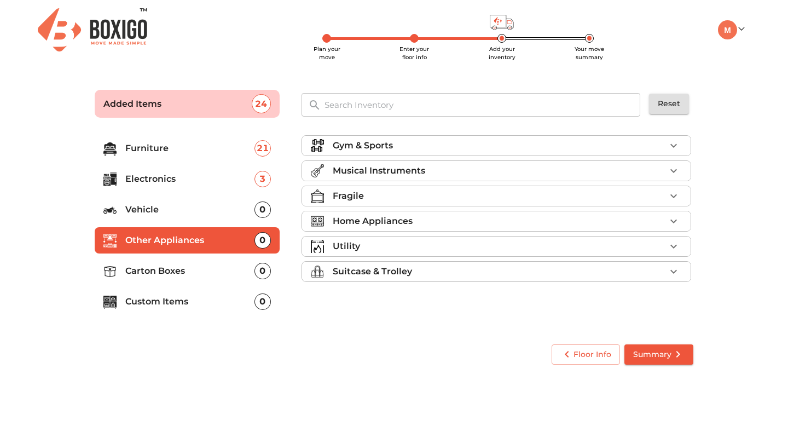
click at [473, 147] on div "Gym & Sports" at bounding box center [499, 145] width 333 height 13
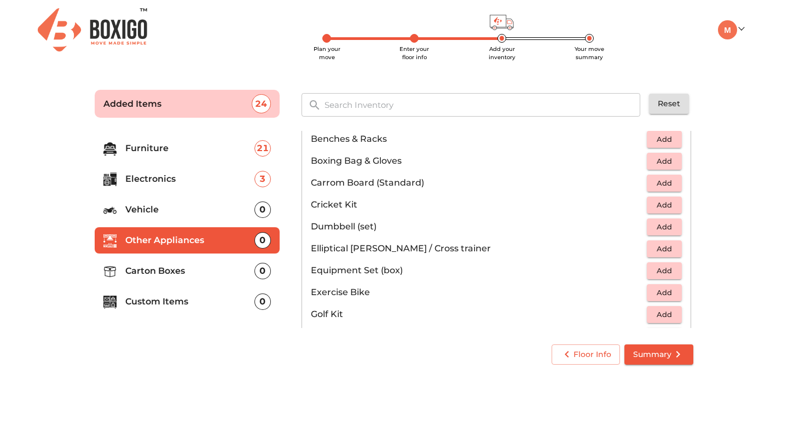
scroll to position [77, 0]
click at [667, 228] on span "Add" at bounding box center [664, 226] width 24 height 13
click at [667, 228] on icon "button" at bounding box center [673, 225] width 13 height 13
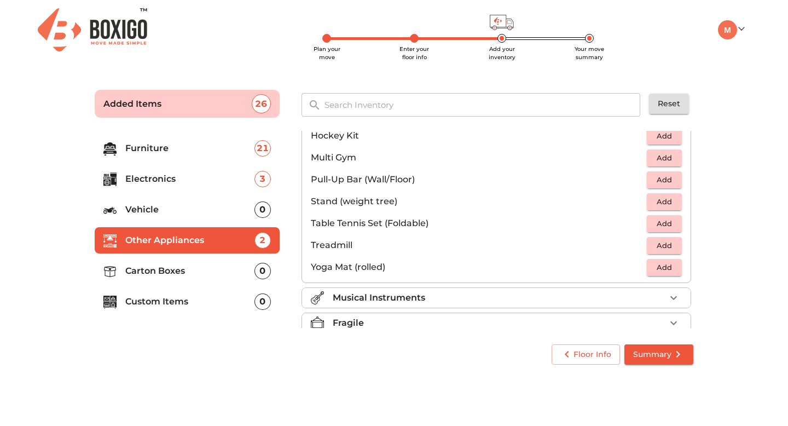
scroll to position [289, 0]
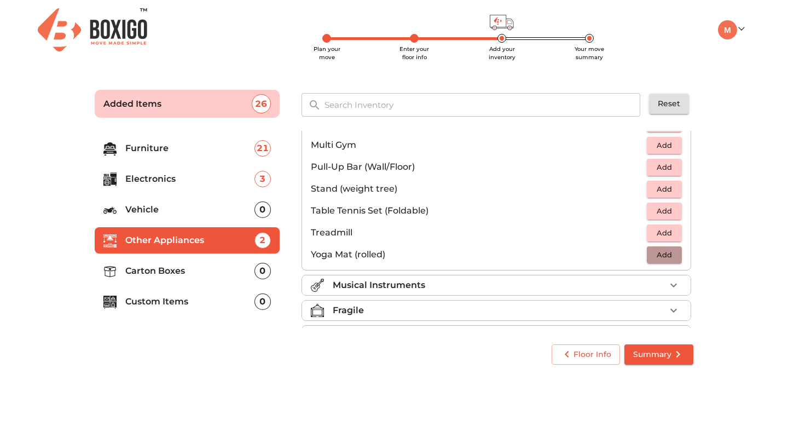
click at [667, 258] on span "Add" at bounding box center [664, 254] width 24 height 13
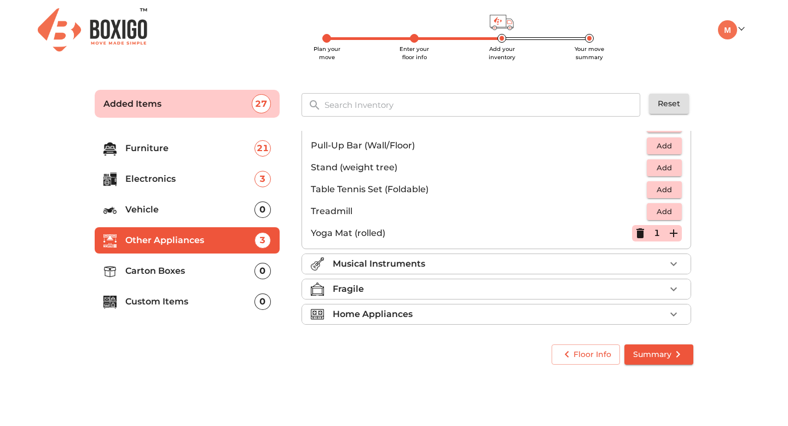
scroll to position [366, 0]
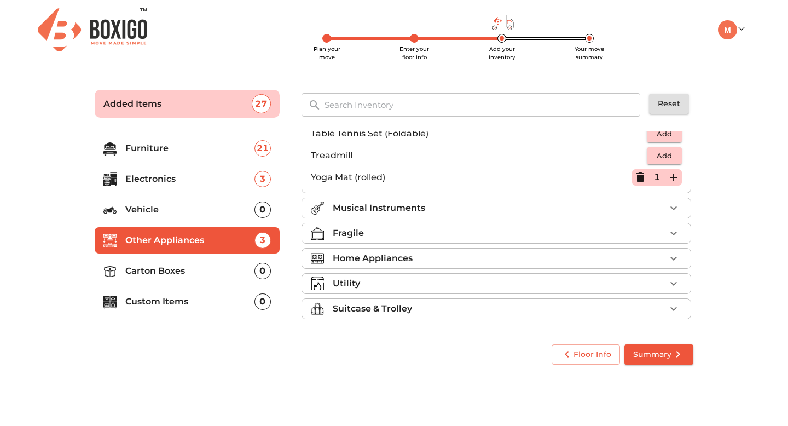
click at [633, 216] on li "Musical Instruments" at bounding box center [496, 208] width 388 height 20
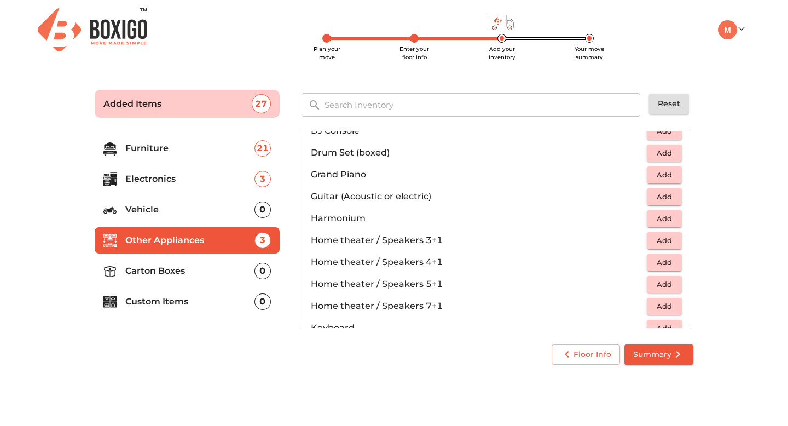
scroll to position [23, 0]
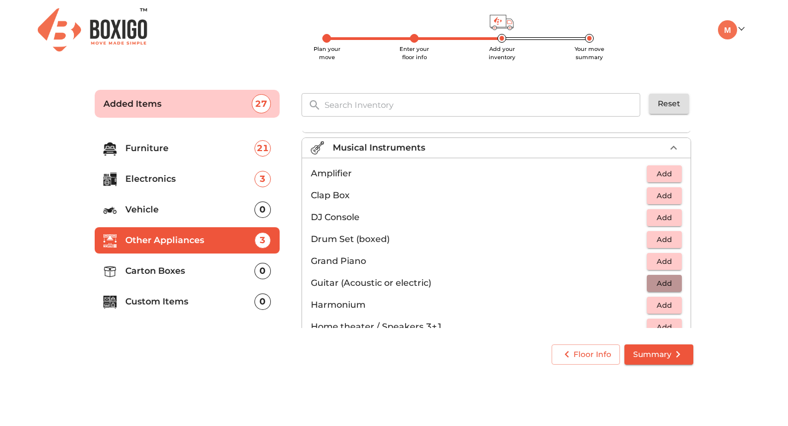
click at [674, 279] on span "Add" at bounding box center [664, 283] width 24 height 13
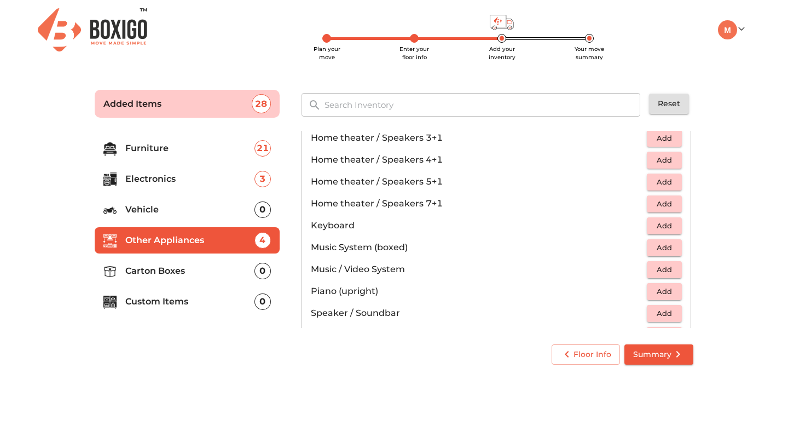
scroll to position [217, 0]
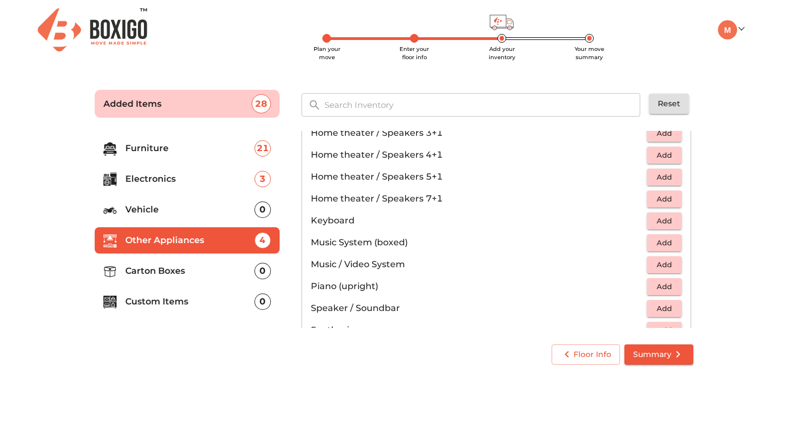
click at [658, 223] on span "Add" at bounding box center [664, 220] width 24 height 13
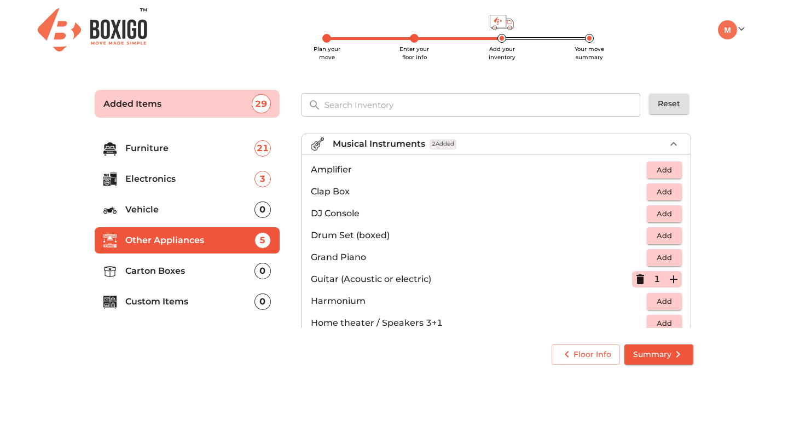
scroll to position [25, 0]
click at [677, 195] on button "Add" at bounding box center [664, 193] width 35 height 17
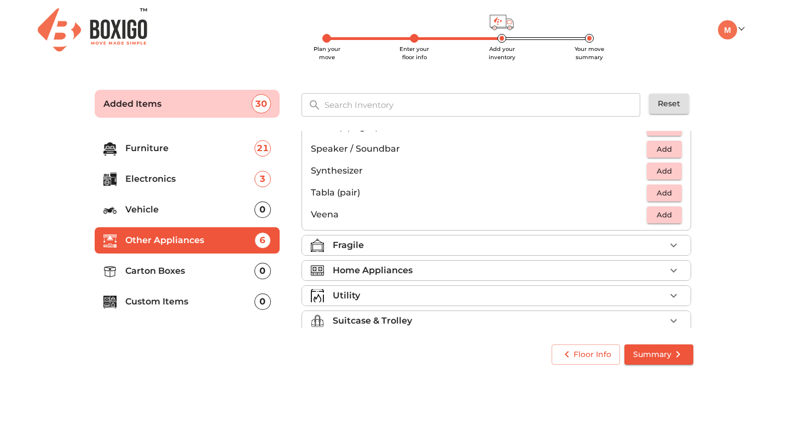
scroll to position [388, 0]
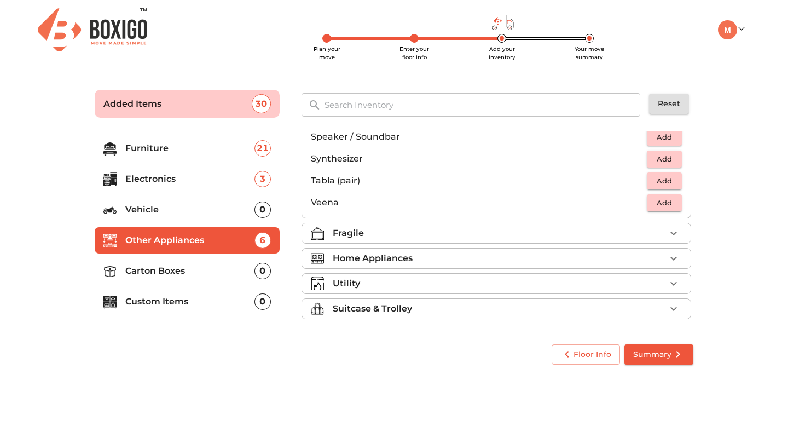
click at [604, 239] on div "Fragile" at bounding box center [499, 233] width 333 height 13
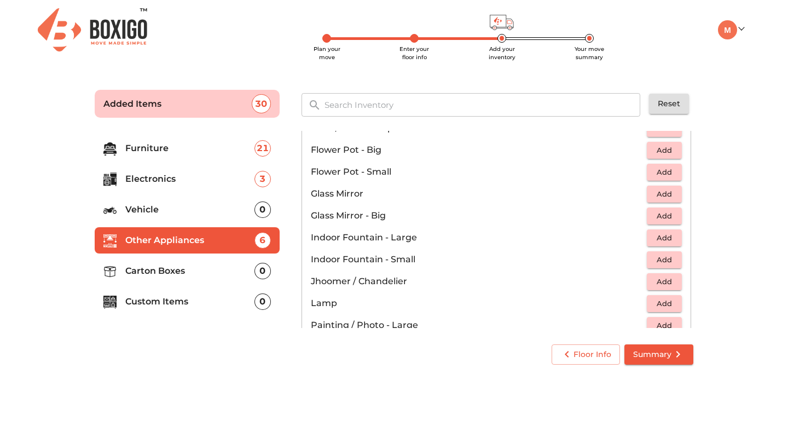
scroll to position [314, 0]
click at [663, 172] on span "Add" at bounding box center [664, 170] width 24 height 13
click at [672, 170] on icon "button" at bounding box center [674, 170] width 8 height 8
click at [672, 154] on span "Add" at bounding box center [664, 148] width 24 height 13
click at [642, 149] on icon "button" at bounding box center [640, 148] width 8 height 10
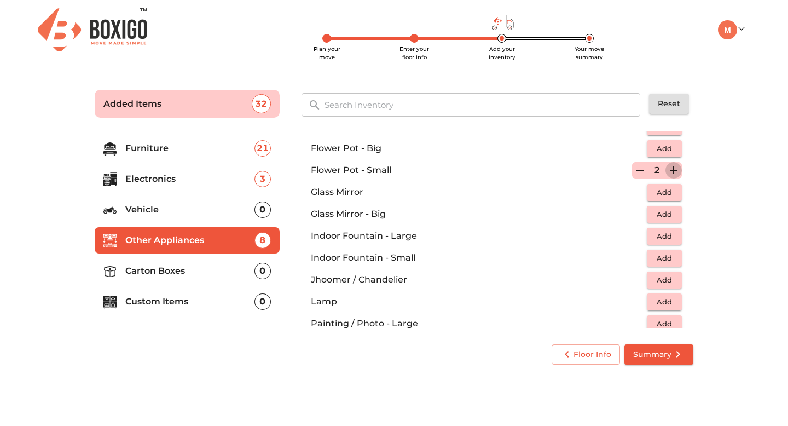
click at [674, 169] on icon "button" at bounding box center [673, 170] width 13 height 13
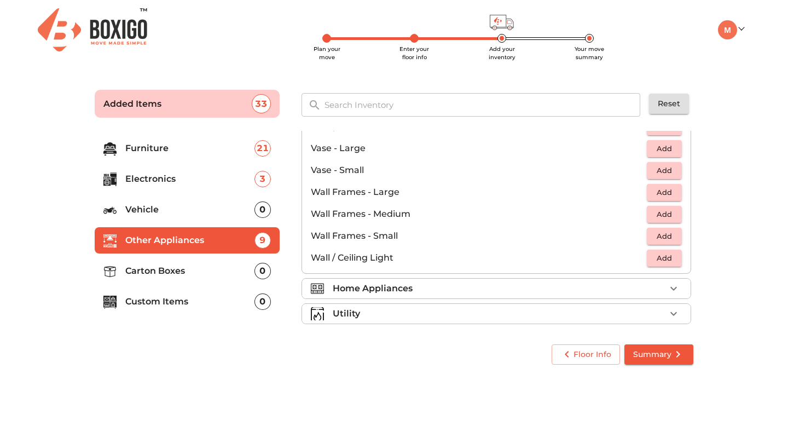
scroll to position [738, 0]
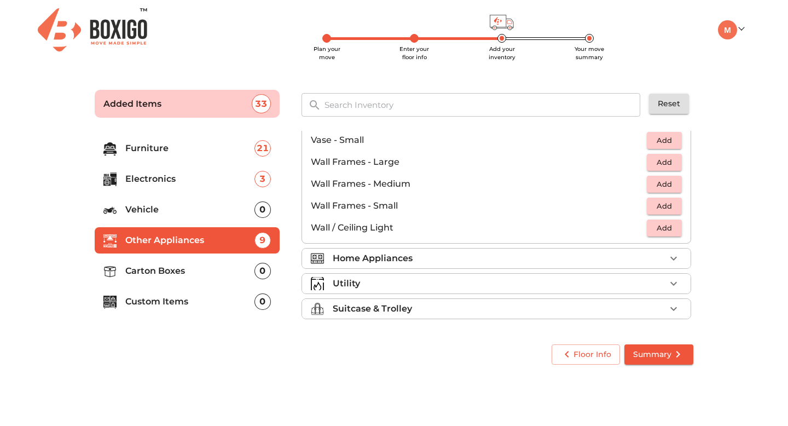
click at [583, 258] on div "Home Appliances" at bounding box center [499, 258] width 333 height 13
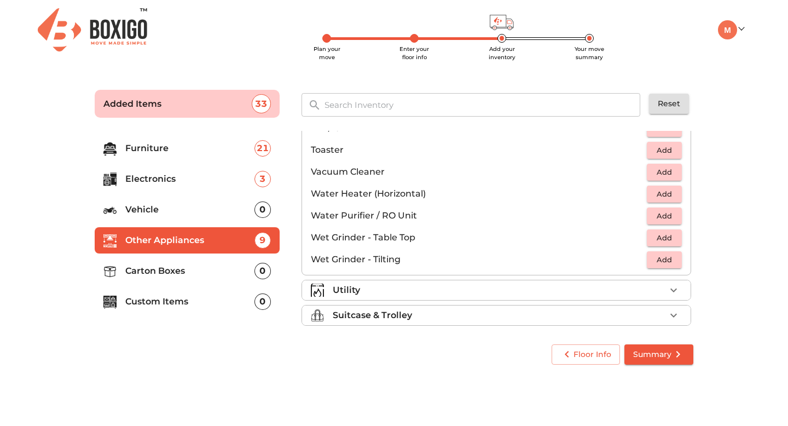
scroll to position [760, 0]
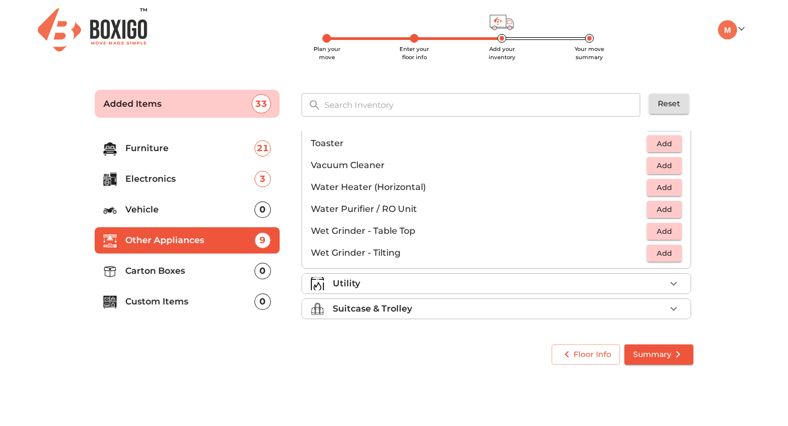
click at [576, 286] on div "Utility" at bounding box center [499, 283] width 333 height 13
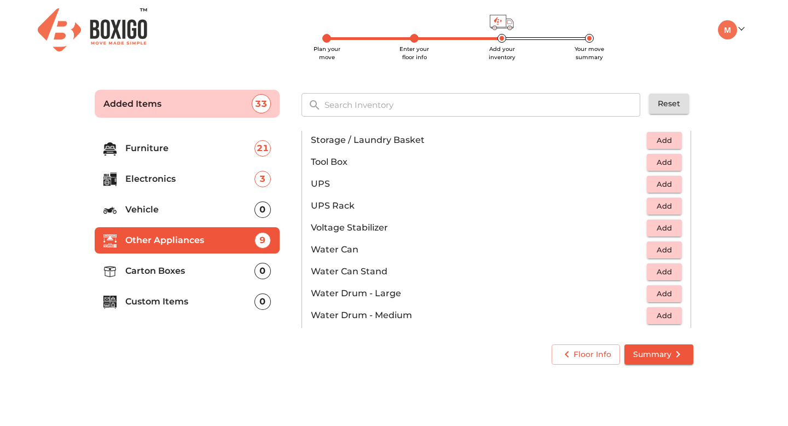
scroll to position [826, 0]
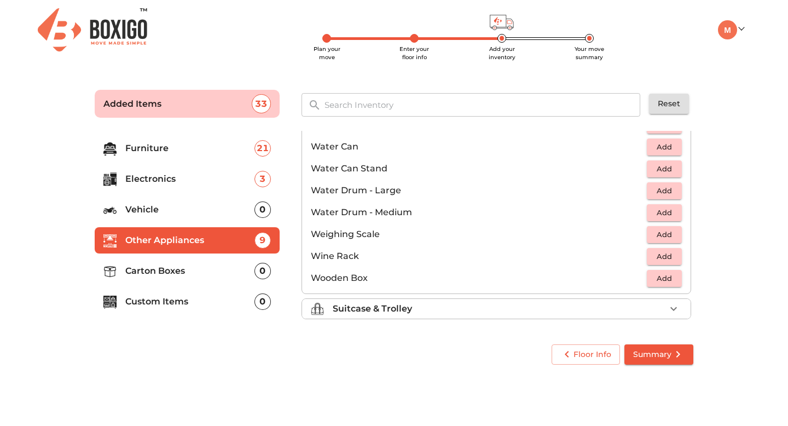
click at [542, 312] on div "Suitcase & Trolley" at bounding box center [499, 308] width 333 height 13
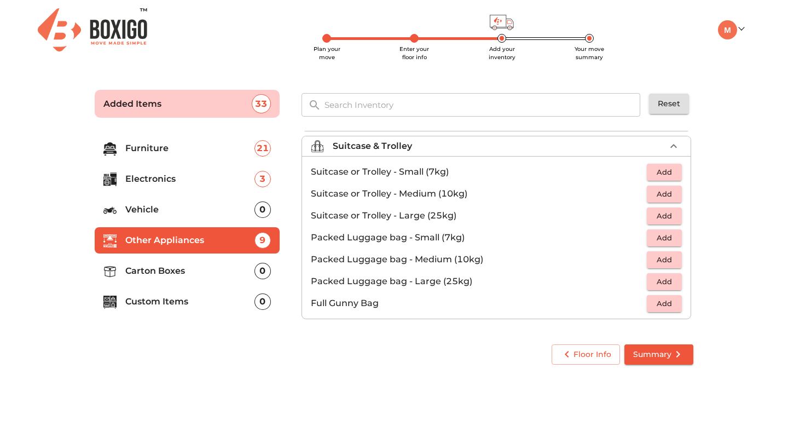
scroll to position [125, 0]
click at [645, 356] on span "Summary" at bounding box center [658, 354] width 51 height 14
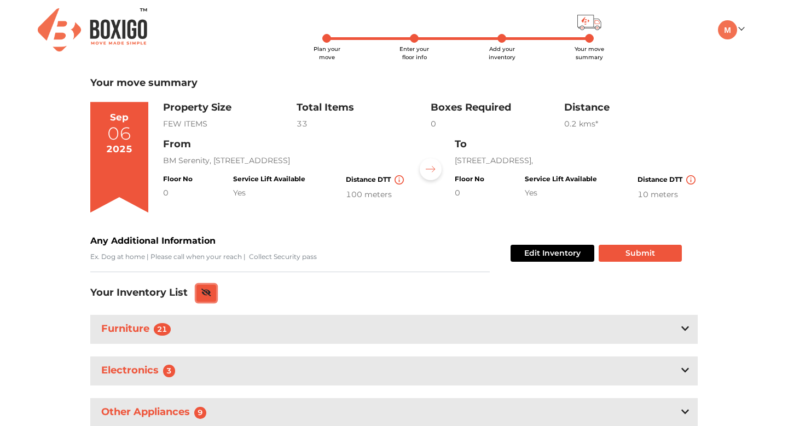
click at [207, 294] on icon at bounding box center [206, 292] width 10 height 8
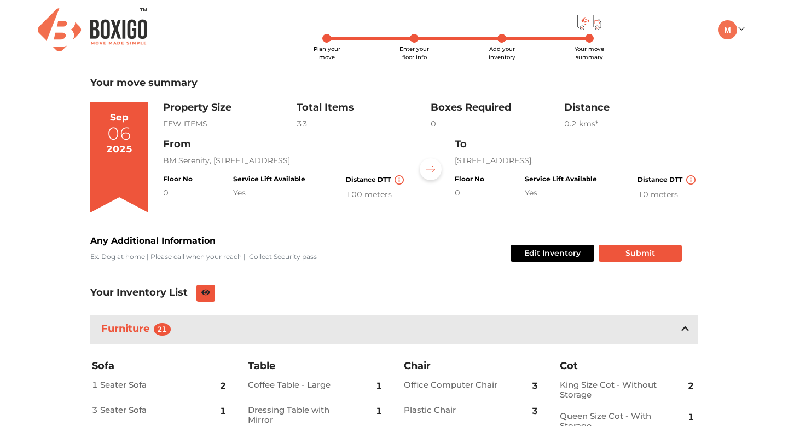
click at [437, 177] on div at bounding box center [431, 169] width 22 height 22
click at [427, 172] on img at bounding box center [431, 169] width 10 height 7
click at [434, 172] on img at bounding box center [431, 169] width 10 height 7
click at [450, 213] on div "Property Size FEW ITEMS Total Items 33 Boxes Required 0 Distance 0.2 km s* Edit…" at bounding box center [430, 161] width 535 height 119
click at [533, 254] on button "Edit Inventory" at bounding box center [553, 253] width 84 height 17
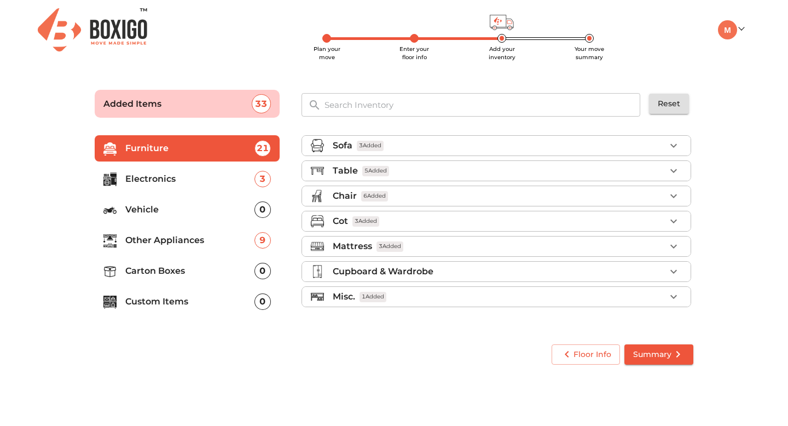
click at [425, 292] on div "Misc. 1 Added" at bounding box center [499, 296] width 333 height 13
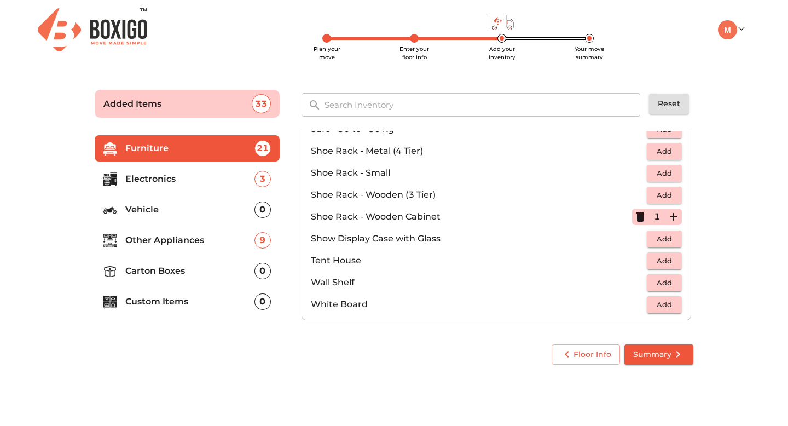
scroll to position [588, 0]
click at [199, 182] on p "Electronics" at bounding box center [189, 178] width 129 height 13
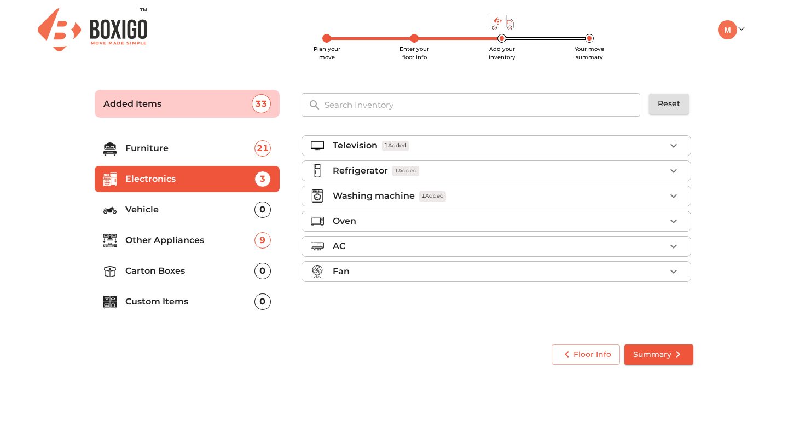
scroll to position [0, 0]
click at [193, 206] on p "Vehicle" at bounding box center [189, 209] width 129 height 13
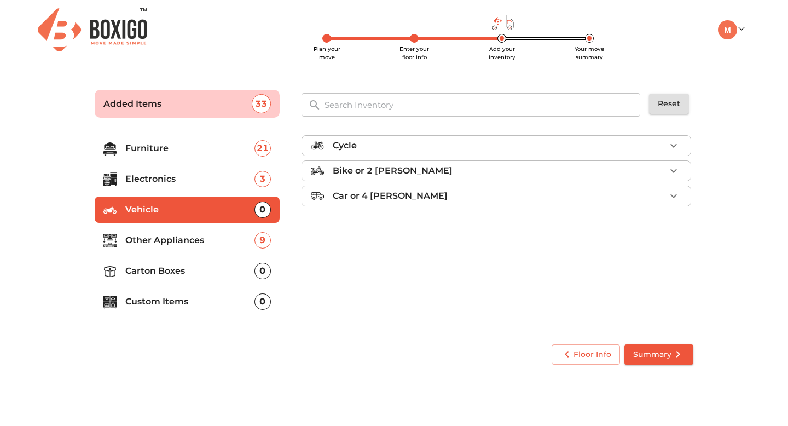
click at [196, 235] on p "Other Appliances" at bounding box center [189, 240] width 129 height 13
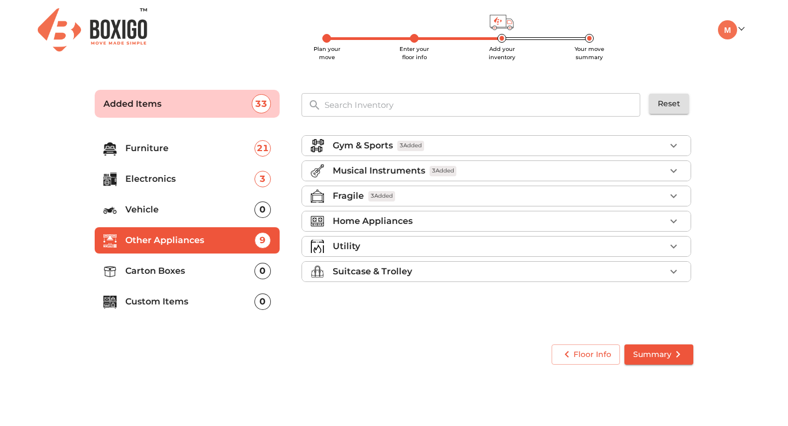
click at [430, 200] on div "Fragile 3 Added" at bounding box center [499, 195] width 333 height 13
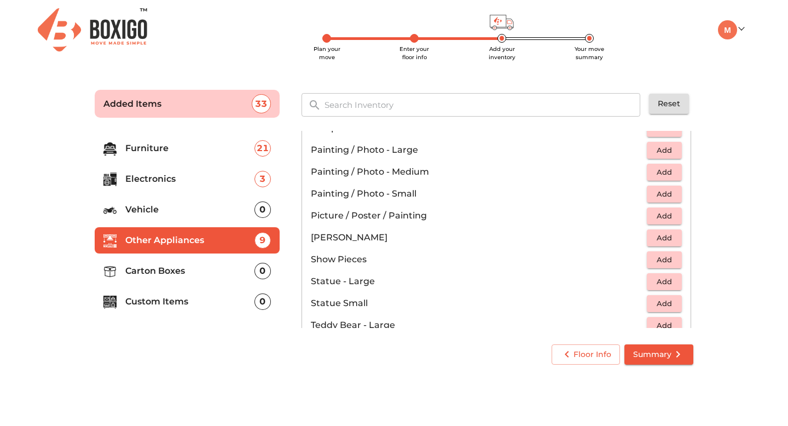
scroll to position [492, 0]
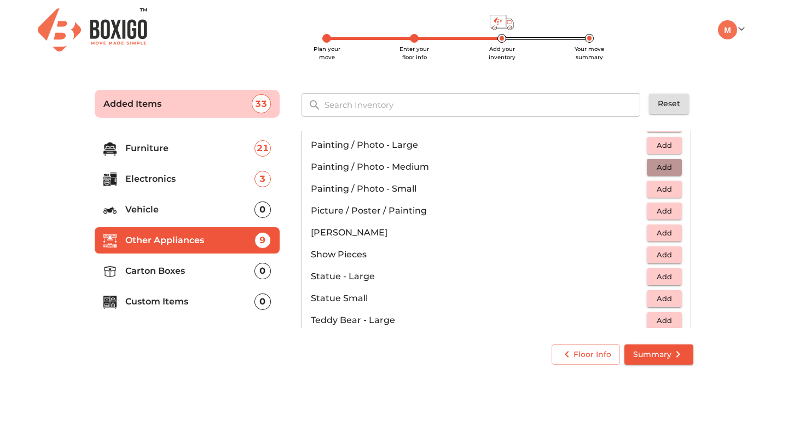
click at [666, 166] on span "Add" at bounding box center [664, 167] width 24 height 13
click at [675, 165] on icon "button" at bounding box center [673, 166] width 13 height 13
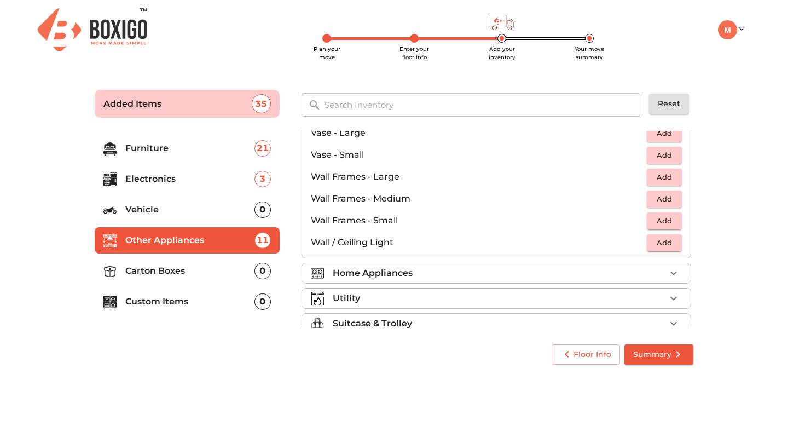
scroll to position [738, 0]
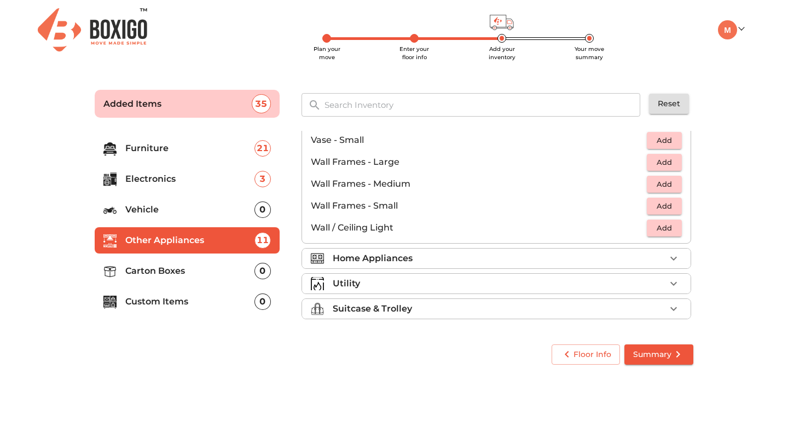
click at [619, 259] on div "Home Appliances" at bounding box center [499, 258] width 333 height 13
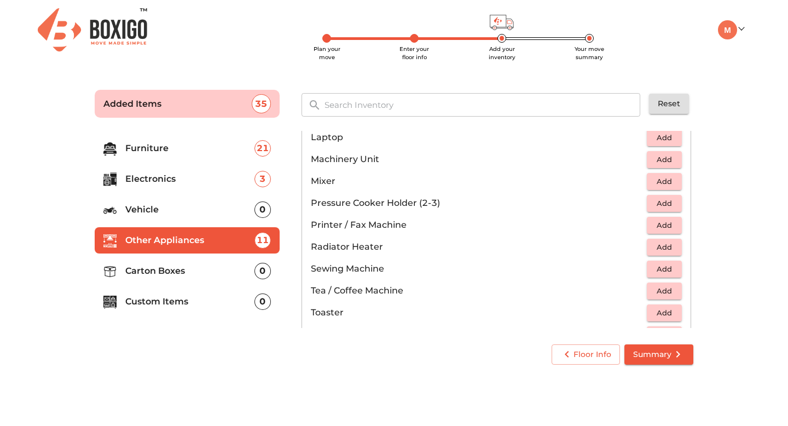
scroll to position [589, 0]
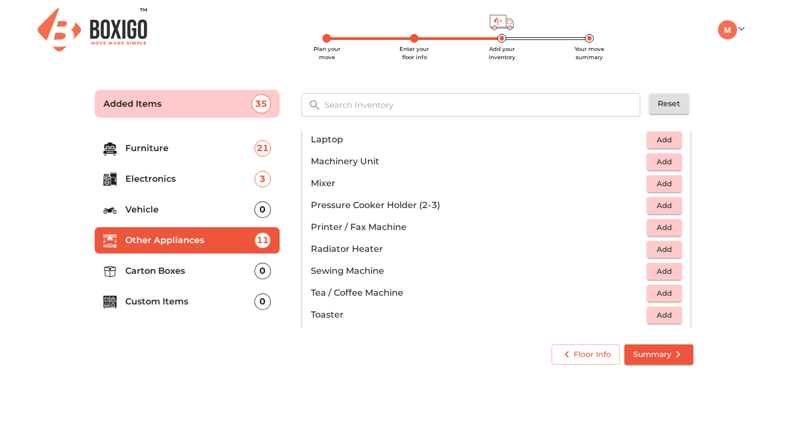
click at [660, 313] on span "Add" at bounding box center [664, 315] width 24 height 13
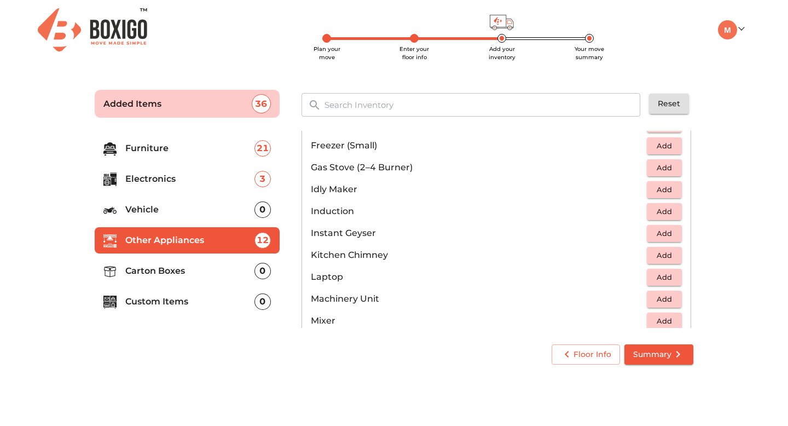
scroll to position [465, 0]
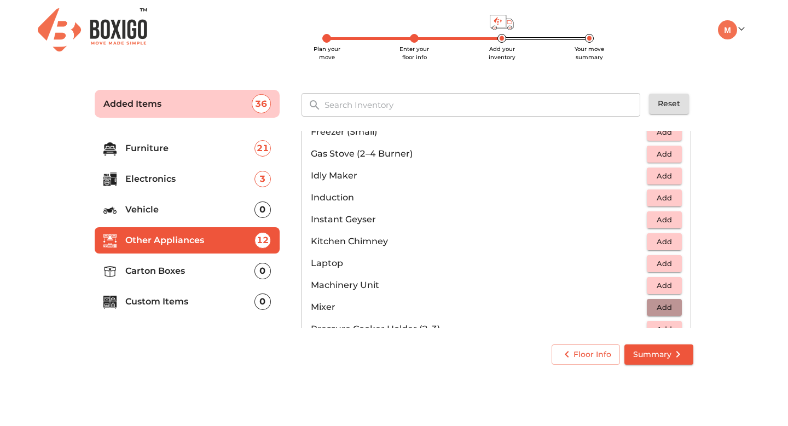
click at [653, 306] on span "Add" at bounding box center [664, 307] width 24 height 13
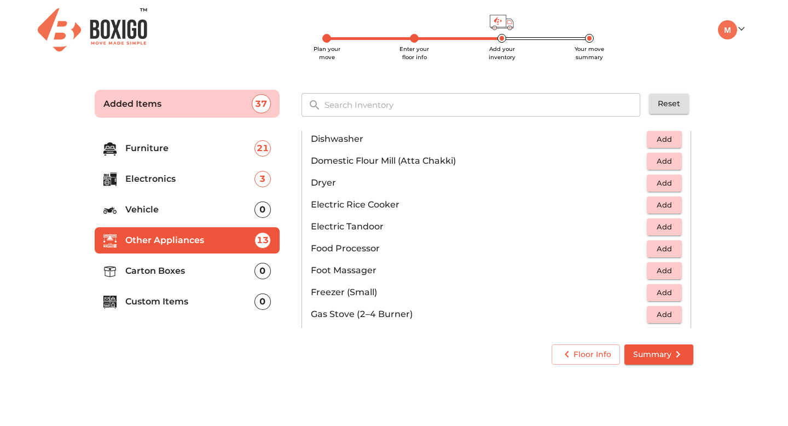
scroll to position [313, 0]
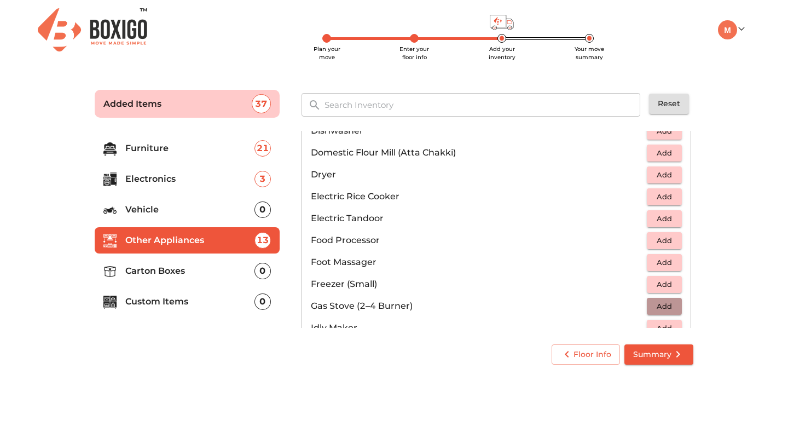
click at [665, 304] on span "Add" at bounding box center [664, 306] width 24 height 13
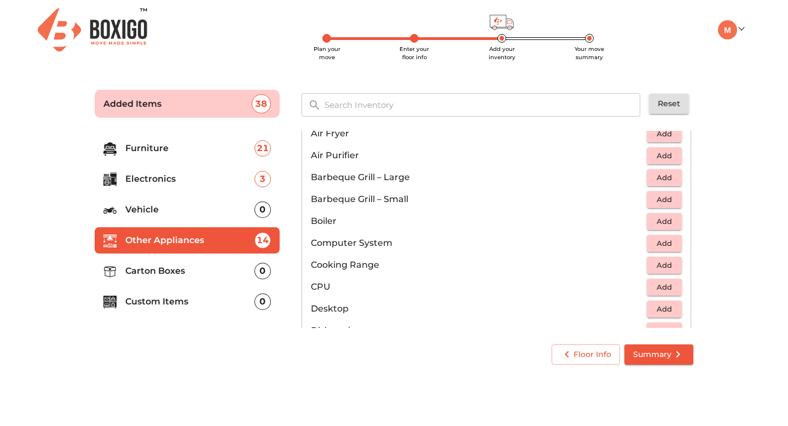
scroll to position [116, 0]
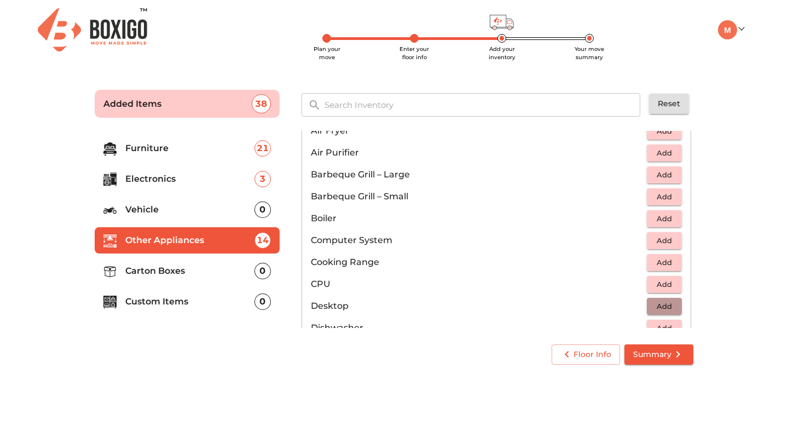
click at [657, 306] on span "Add" at bounding box center [664, 306] width 24 height 13
click at [674, 306] on icon "button" at bounding box center [674, 306] width 8 height 8
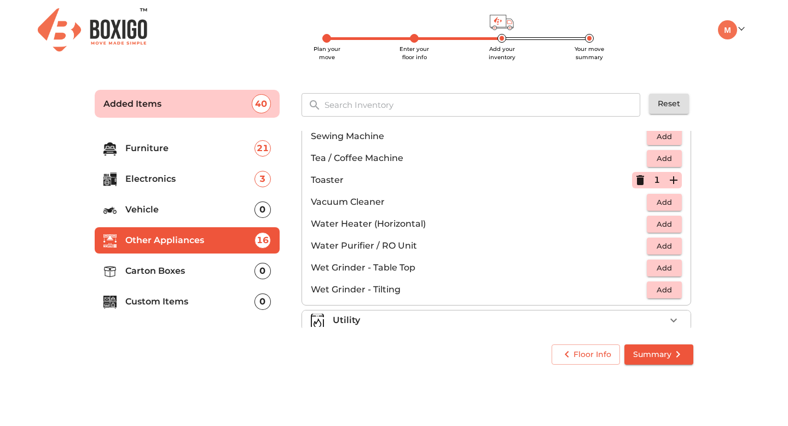
scroll to position [760, 0]
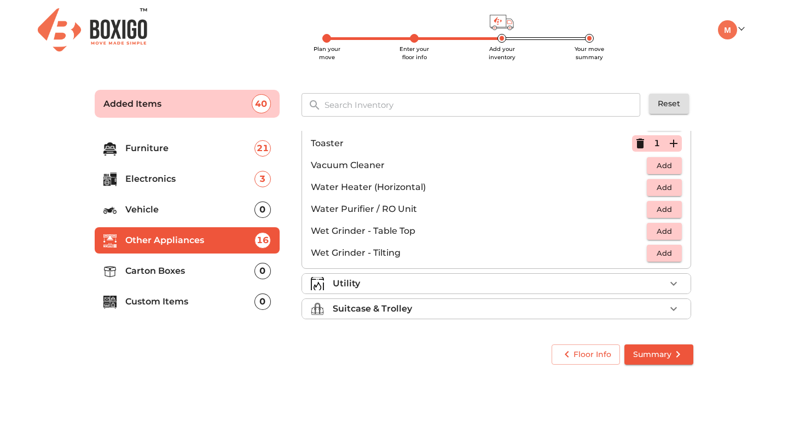
click at [587, 285] on div "Utility" at bounding box center [499, 283] width 333 height 13
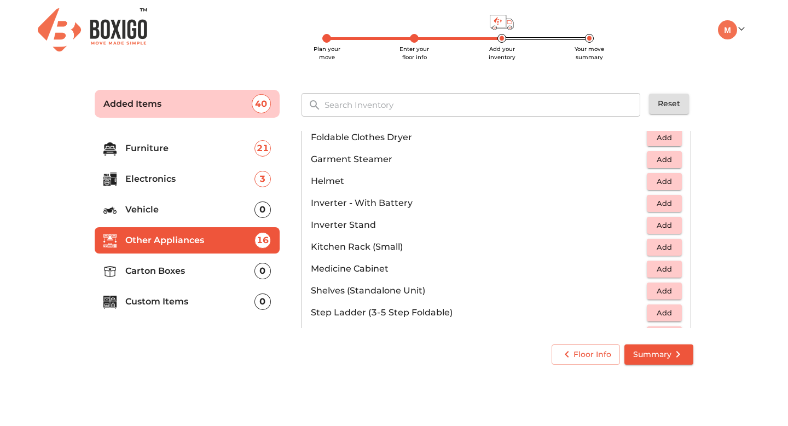
scroll to position [505, 0]
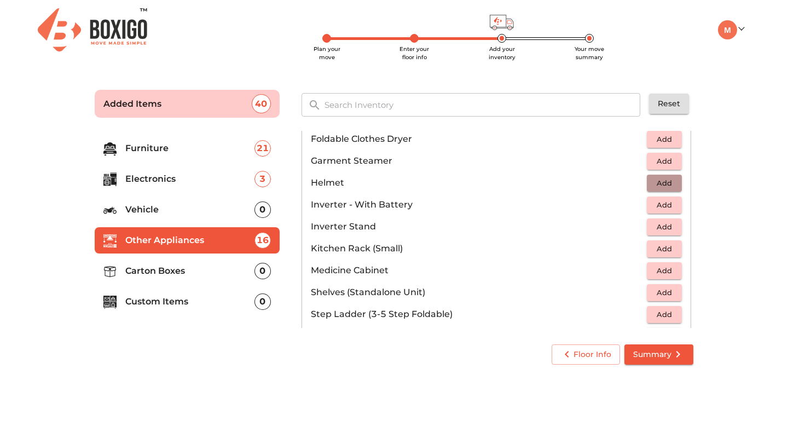
click at [670, 182] on span "Add" at bounding box center [664, 183] width 24 height 13
click at [674, 182] on icon "button" at bounding box center [674, 183] width 8 height 8
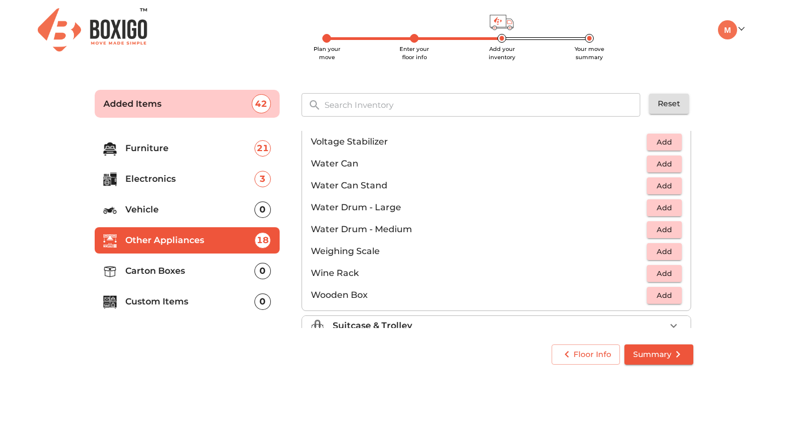
scroll to position [826, 0]
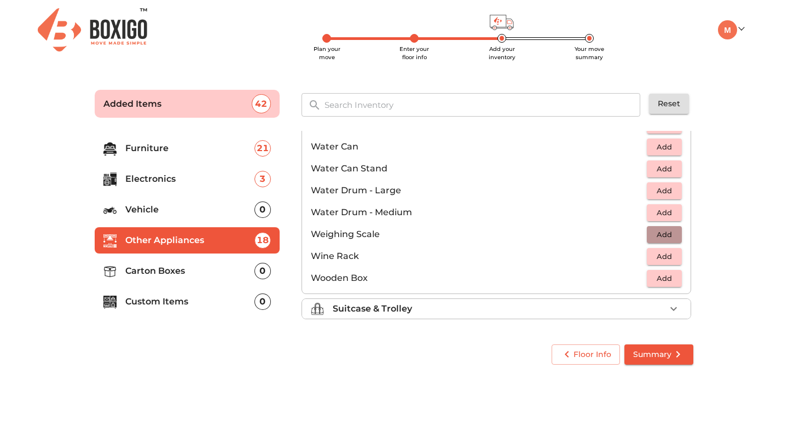
click at [657, 231] on span "Add" at bounding box center [664, 234] width 24 height 13
click at [594, 315] on li "Suitcase & Trolley" at bounding box center [496, 309] width 388 height 20
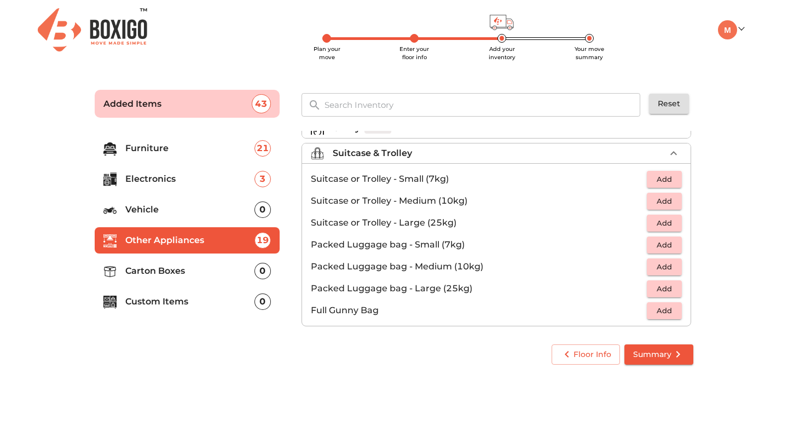
scroll to position [125, 0]
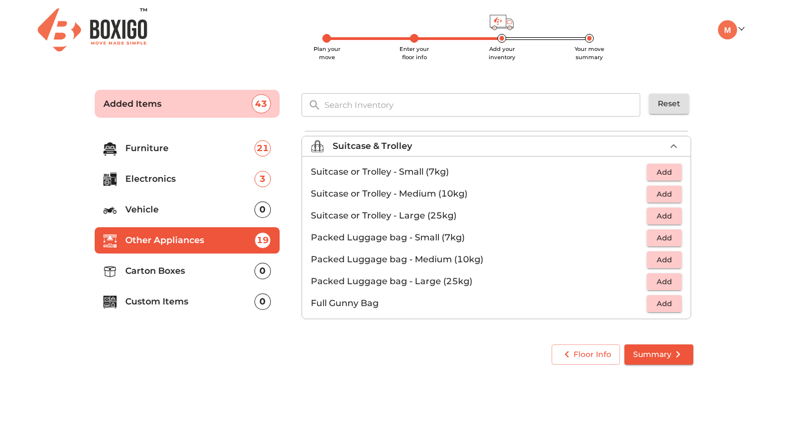
click at [676, 171] on span "Add" at bounding box center [664, 172] width 24 height 13
click at [675, 172] on icon "button" at bounding box center [674, 172] width 8 height 8
click at [674, 190] on span "Add" at bounding box center [664, 194] width 24 height 13
click at [641, 195] on icon "button" at bounding box center [640, 194] width 8 height 10
click at [641, 174] on icon "button" at bounding box center [640, 171] width 13 height 13
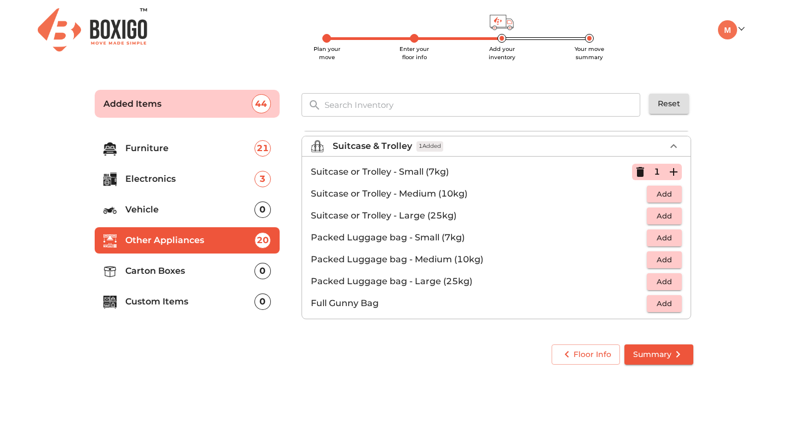
click at [640, 172] on icon "button" at bounding box center [640, 172] width 8 height 10
click at [672, 240] on span "Add" at bounding box center [664, 237] width 24 height 13
click at [674, 258] on span "Add" at bounding box center [664, 259] width 24 height 13
click at [674, 258] on icon "button" at bounding box center [674, 260] width 8 height 8
click at [674, 237] on icon "button" at bounding box center [674, 238] width 8 height 8
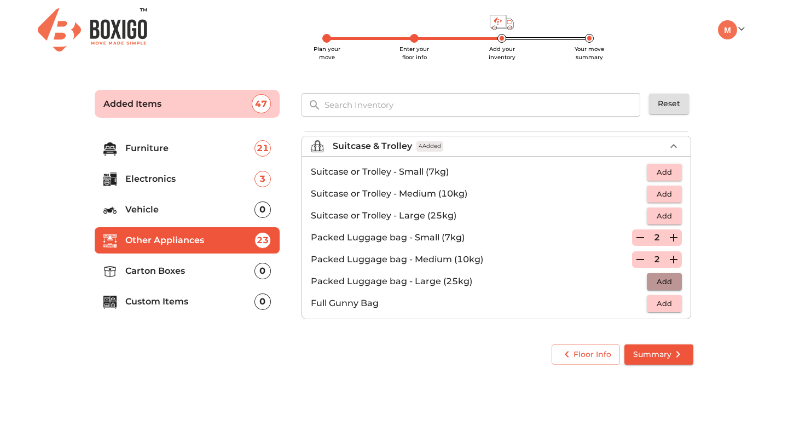
click at [673, 280] on span "Add" at bounding box center [664, 281] width 24 height 13
click at [674, 280] on icon "button" at bounding box center [673, 281] width 13 height 13
click at [218, 269] on p "Carton Boxes" at bounding box center [189, 270] width 129 height 13
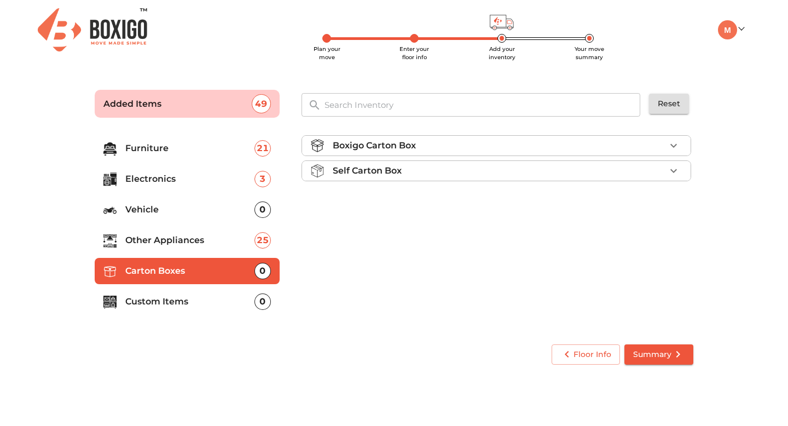
scroll to position [0, 0]
click at [442, 160] on div "Self Carton Box" at bounding box center [496, 170] width 390 height 21
click at [440, 170] on div "Self Carton Box" at bounding box center [499, 170] width 333 height 13
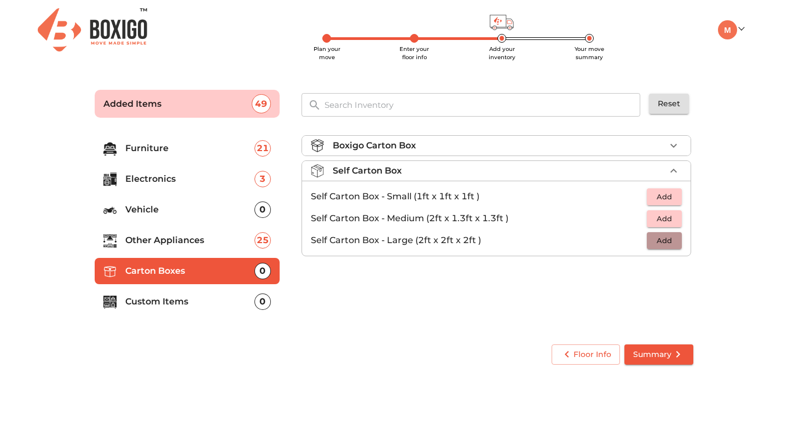
click at [675, 239] on span "Add" at bounding box center [664, 240] width 24 height 13
click at [675, 239] on icon "button" at bounding box center [673, 240] width 13 height 13
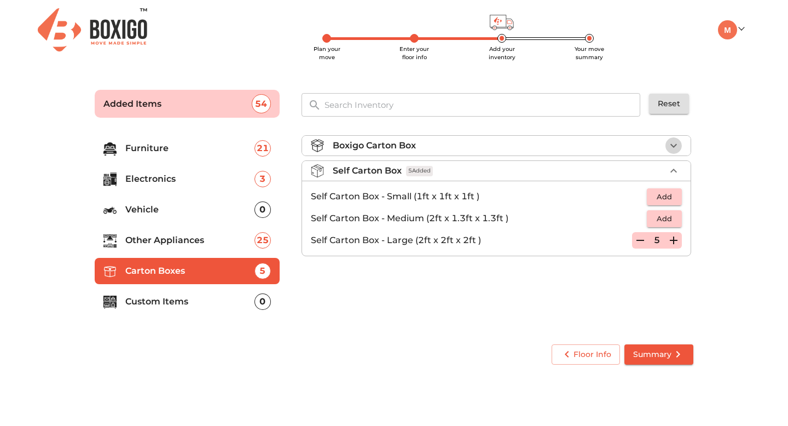
click at [672, 143] on icon "button" at bounding box center [673, 145] width 13 height 13
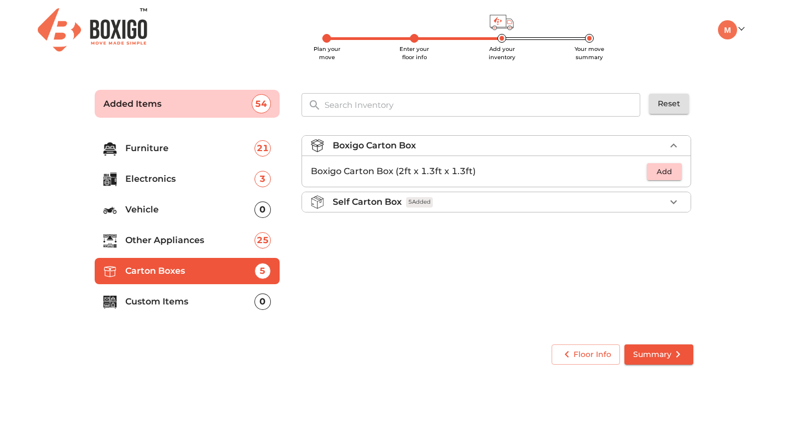
click at [675, 172] on span "Add" at bounding box center [664, 171] width 24 height 13
click at [675, 172] on icon "button" at bounding box center [674, 171] width 8 height 8
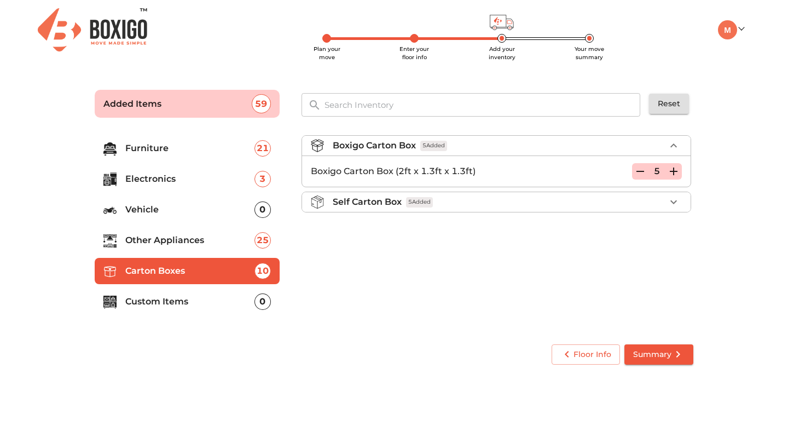
click at [675, 172] on icon "button" at bounding box center [674, 171] width 8 height 8
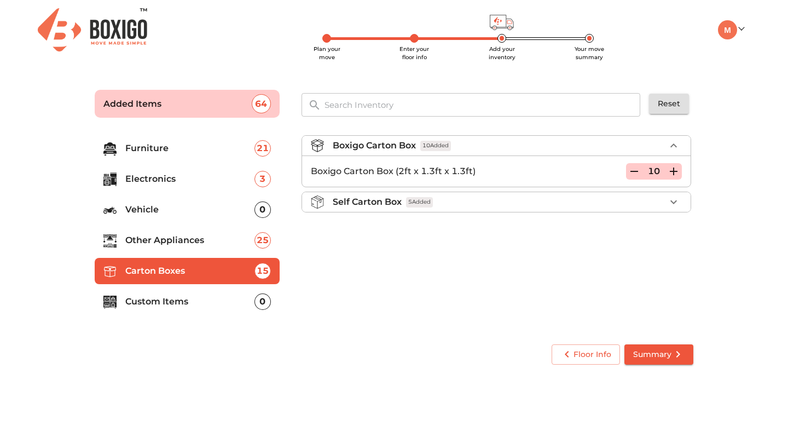
click at [219, 298] on p "Custom Items" at bounding box center [189, 301] width 129 height 13
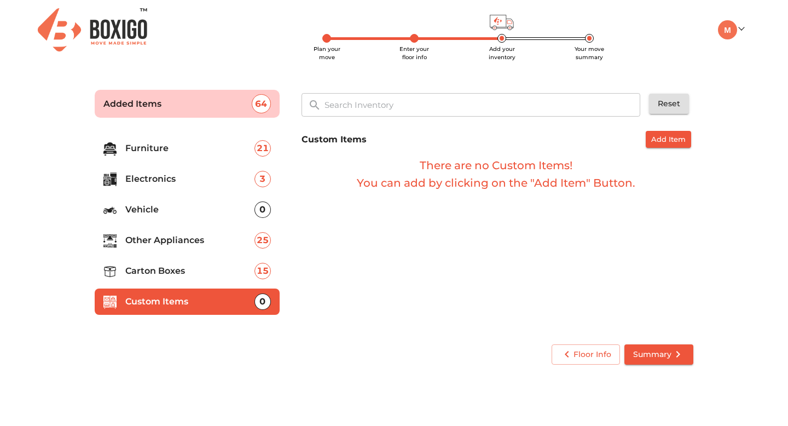
click at [660, 360] on span "Summary" at bounding box center [658, 354] width 51 height 14
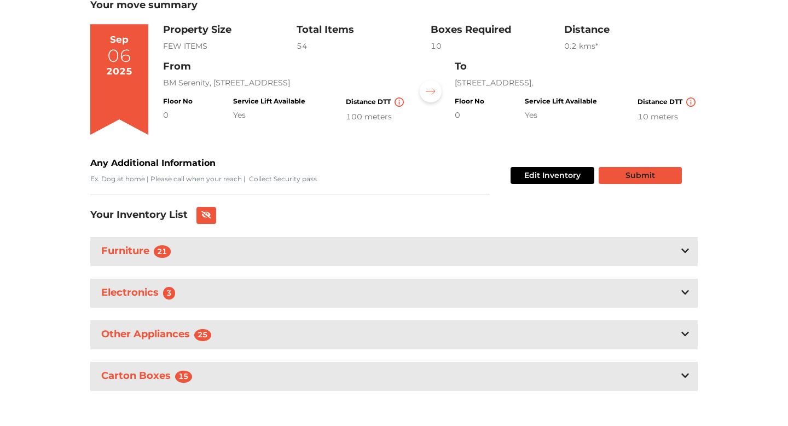
scroll to position [83, 0]
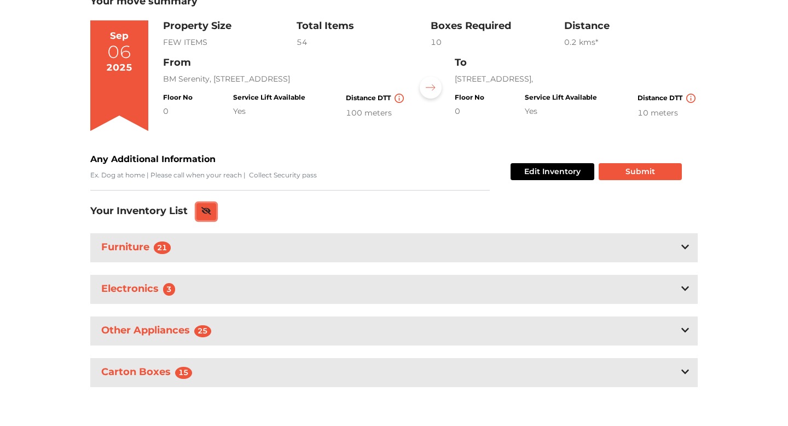
click at [205, 208] on icon at bounding box center [206, 211] width 10 height 8
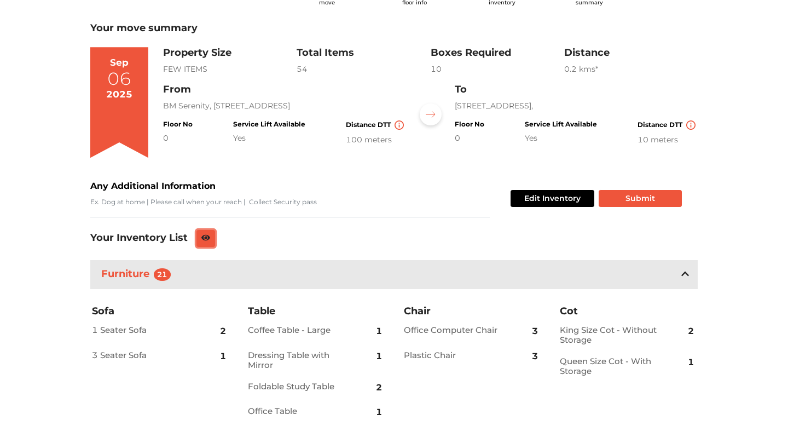
scroll to position [0, 0]
